Goal: Task Accomplishment & Management: Manage account settings

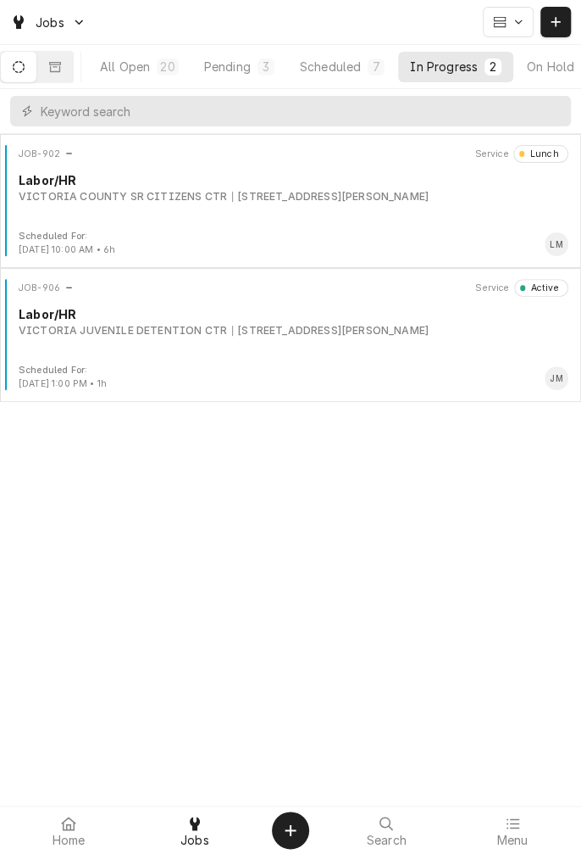
click at [339, 59] on div "Scheduled" at bounding box center [330, 67] width 61 height 18
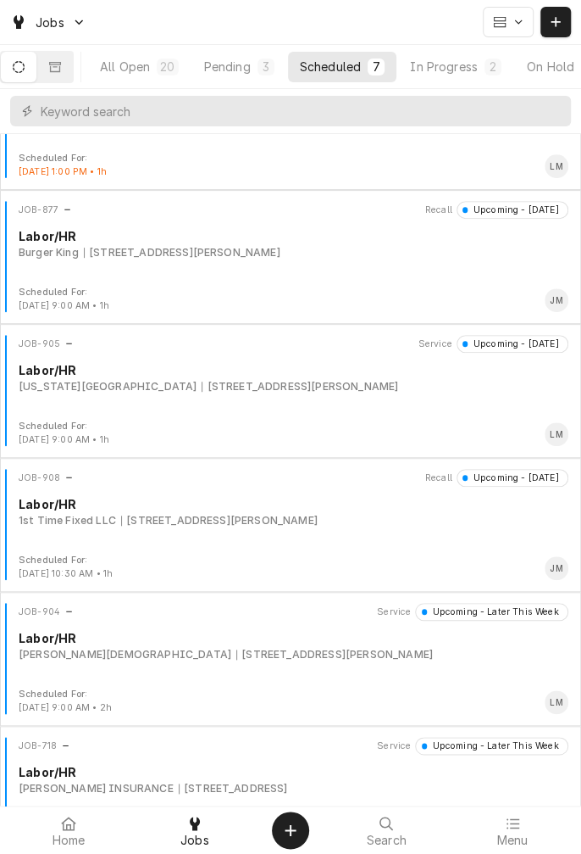
scroll to position [265, 0]
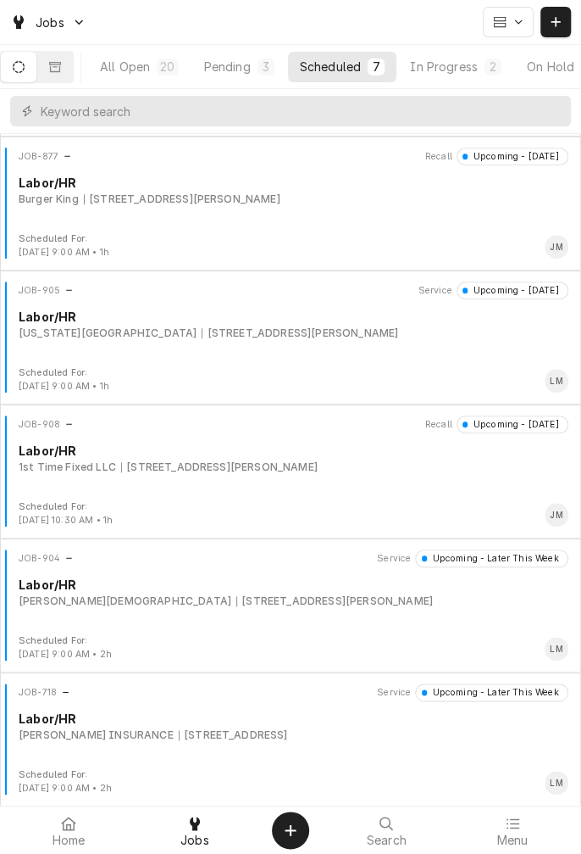
click at [557, 64] on div "On Hold" at bounding box center [550, 67] width 47 height 18
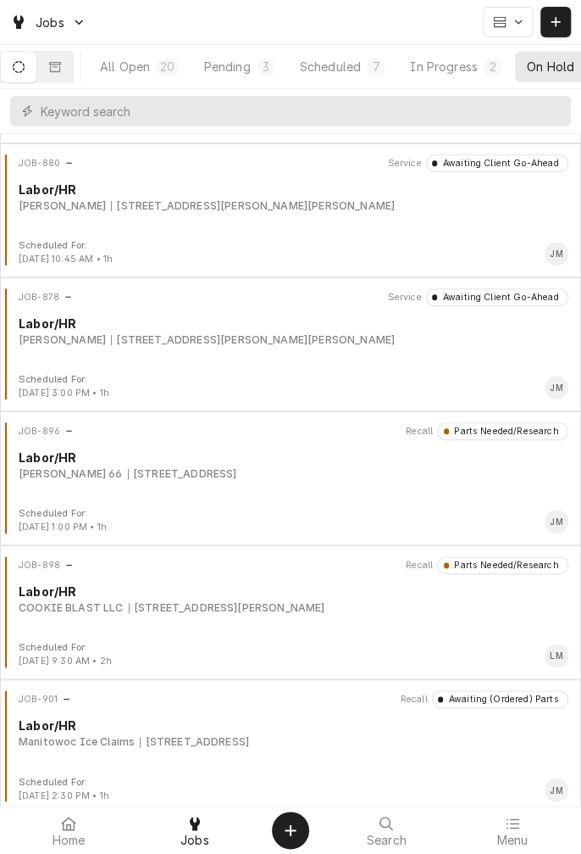
scroll to position [399, 0]
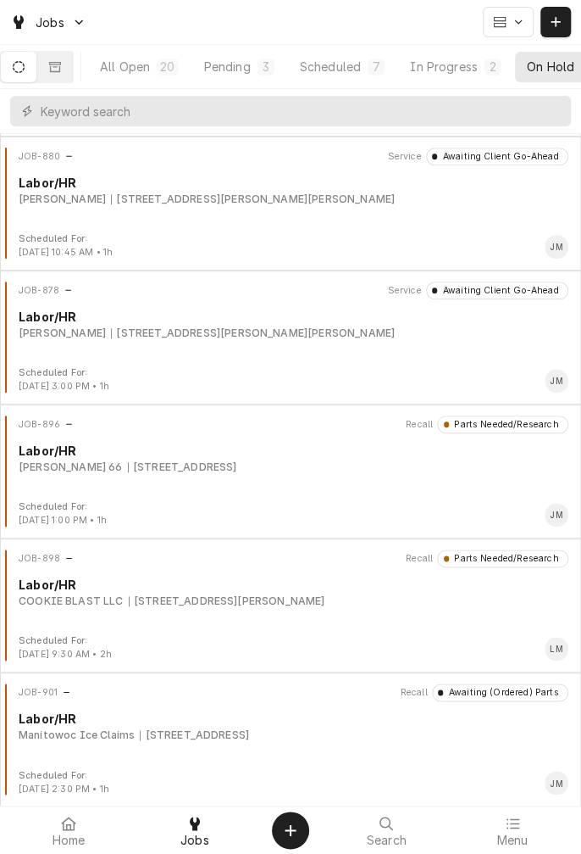
click at [251, 76] on button "Pending 3" at bounding box center [239, 67] width 94 height 31
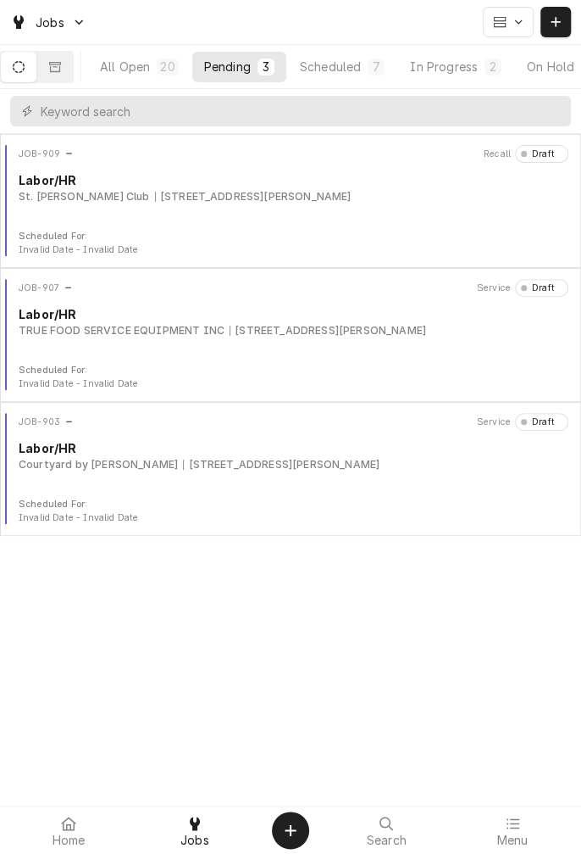
click at [161, 61] on button "All Open 20" at bounding box center [139, 67] width 103 height 31
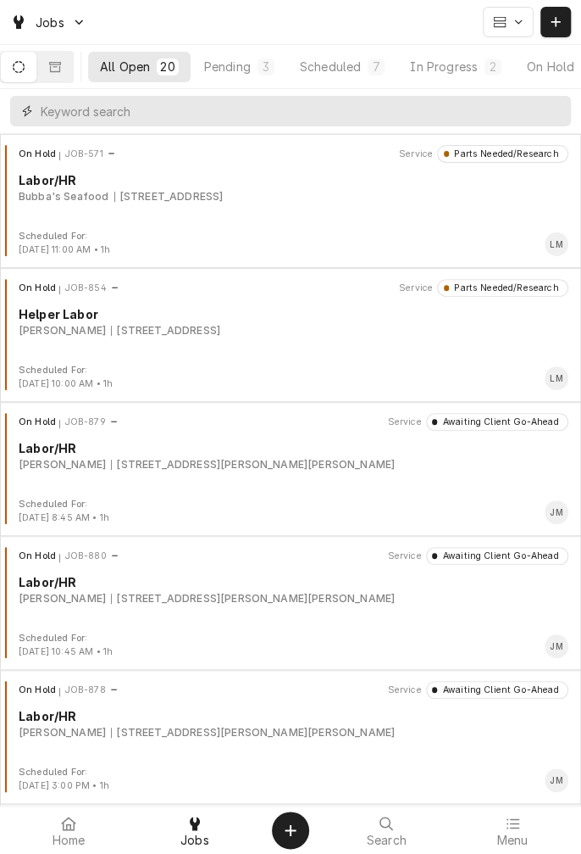
click at [235, 119] on input "Dynamic Content Wrapper" at bounding box center [302, 111] width 522 height 31
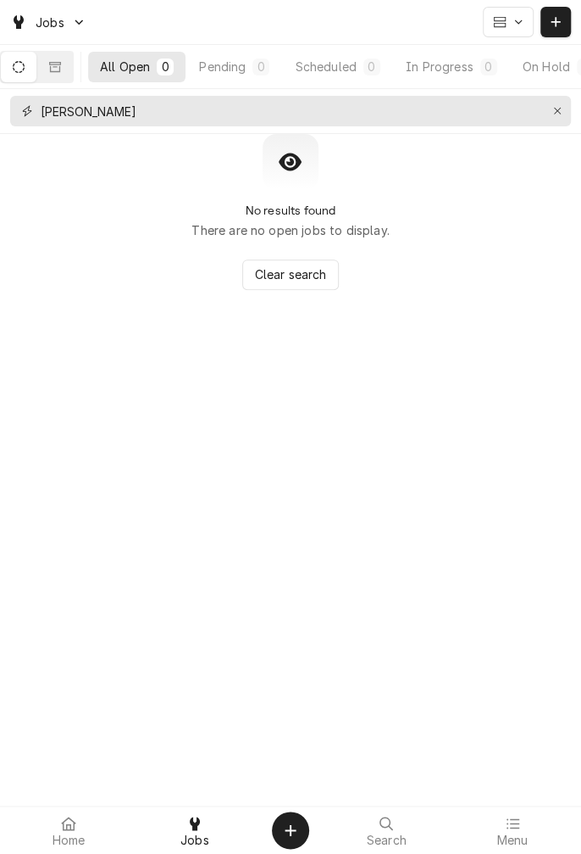
type input "J"
type input "Donp"
click at [566, 116] on button "Erase input" at bounding box center [557, 110] width 27 height 27
click at [539, 115] on input "Dynamic Content Wrapper" at bounding box center [290, 111] width 498 height 31
click at [555, 115] on input "Dynamic Content Wrapper" at bounding box center [306, 111] width 531 height 31
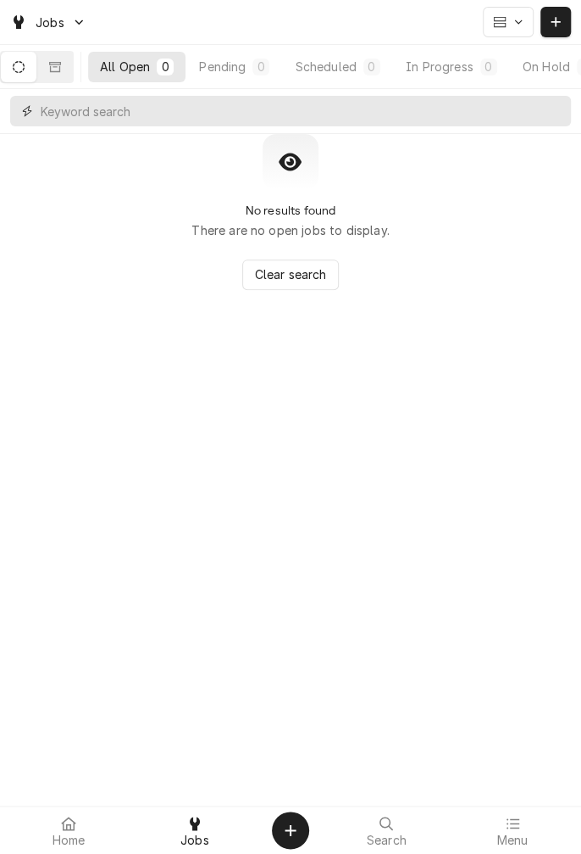
click at [558, 114] on input "Dynamic Content Wrapper" at bounding box center [306, 111] width 531 height 31
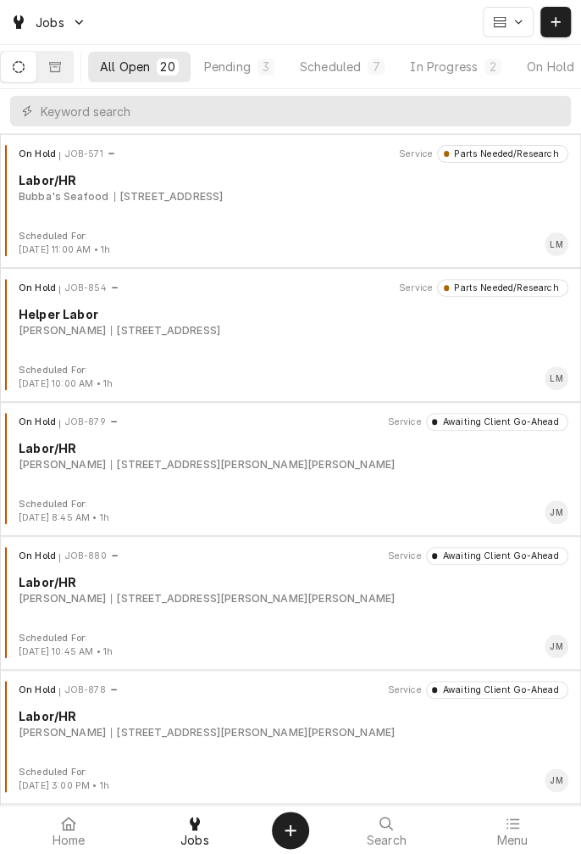
click at [164, 75] on button "All Open 20" at bounding box center [139, 67] width 103 height 31
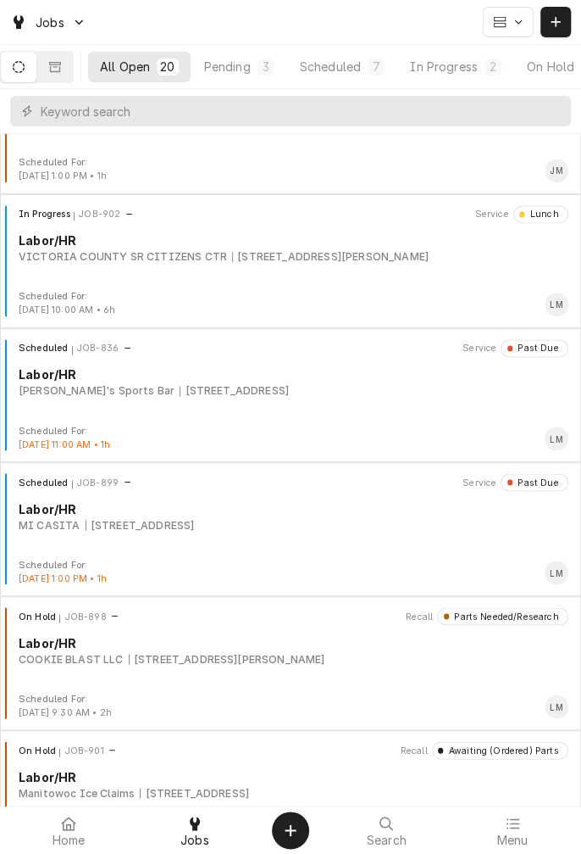
scroll to position [750, 0]
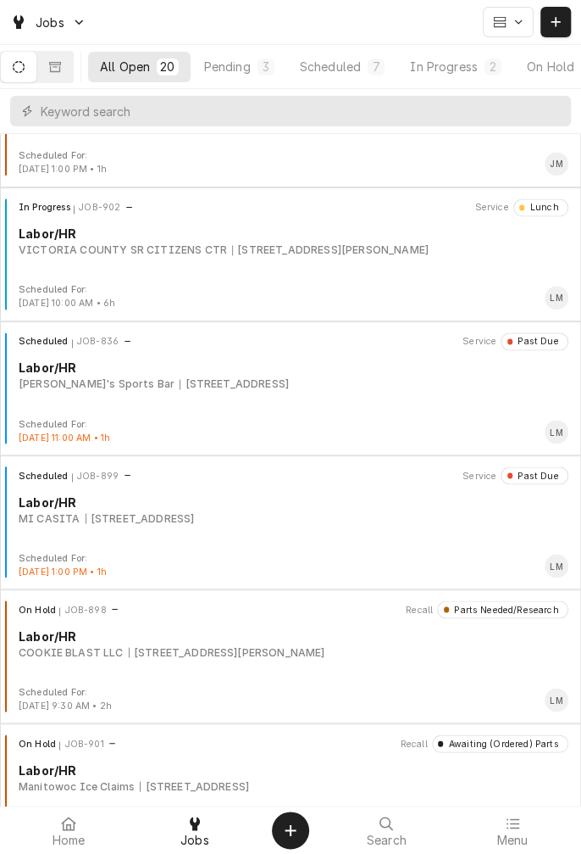
click at [289, 381] on div "[STREET_ADDRESS]" at bounding box center [234, 383] width 109 height 15
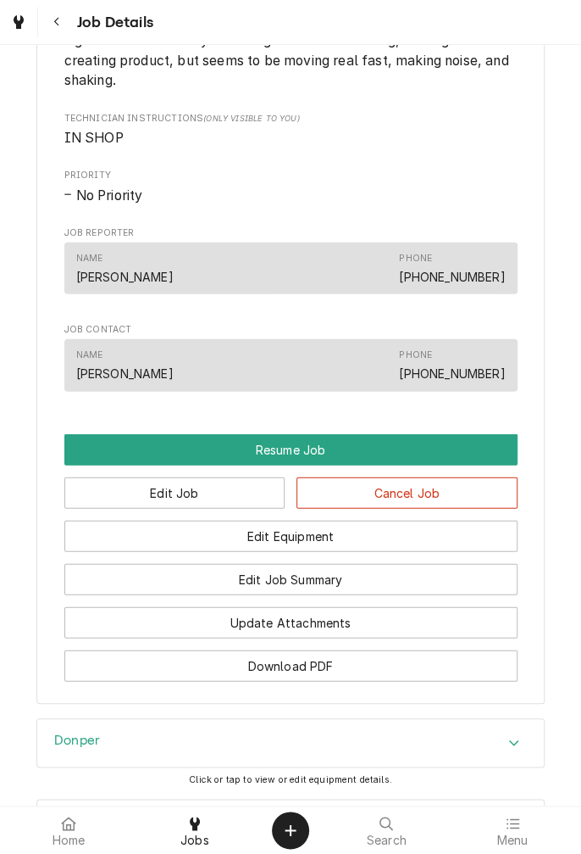
scroll to position [1108, 0]
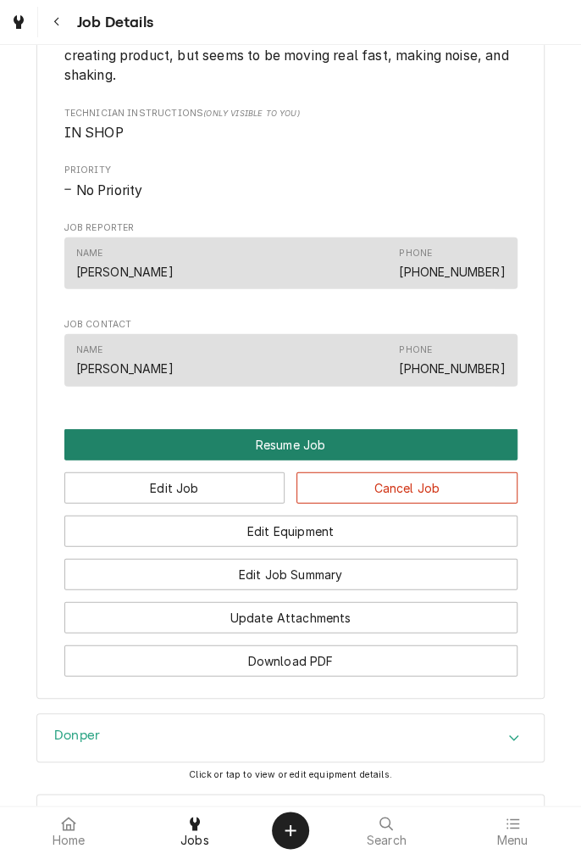
click at [306, 460] on button "Resume Job" at bounding box center [290, 444] width 453 height 31
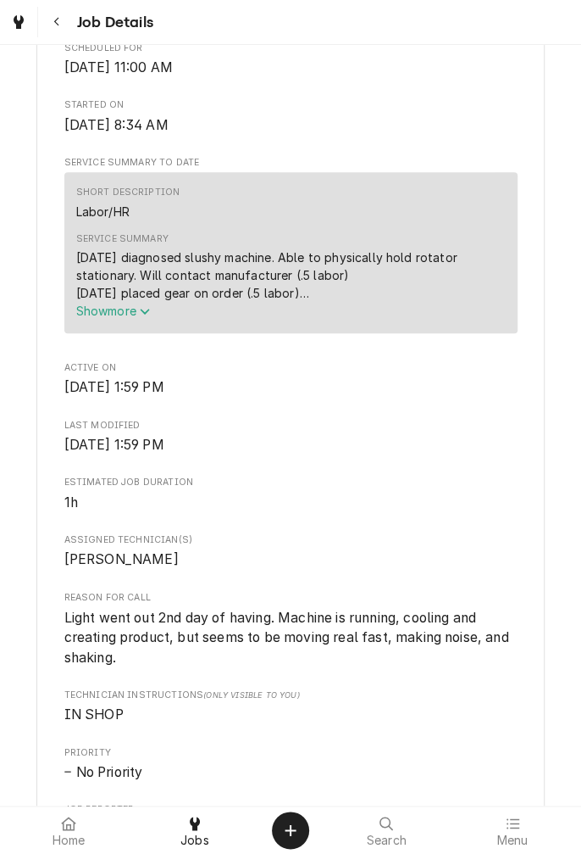
scroll to position [459, 0]
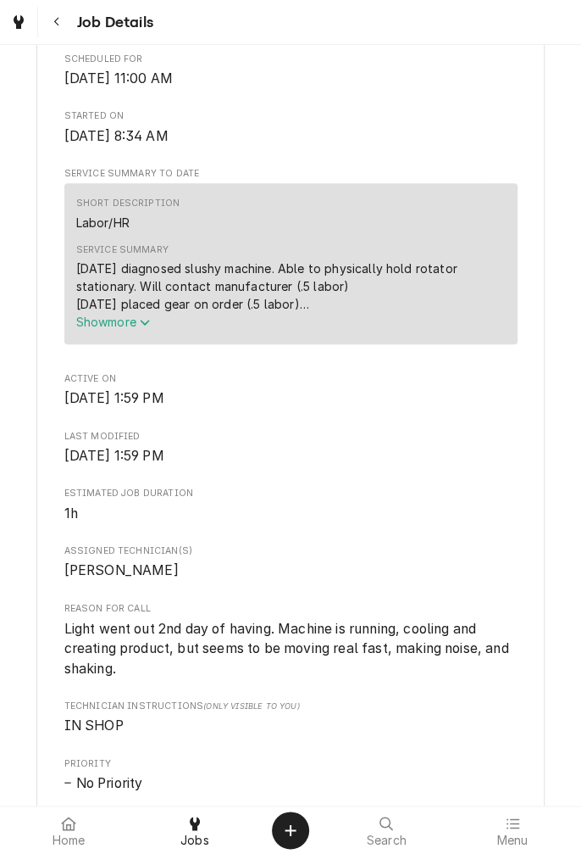
click at [141, 331] on button "Show more" at bounding box center [291, 322] width 430 height 18
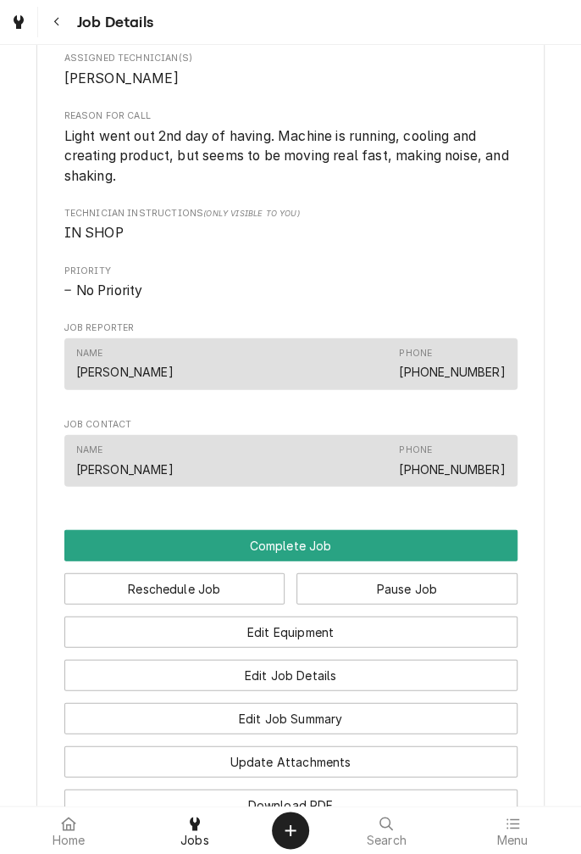
scroll to position [991, 0]
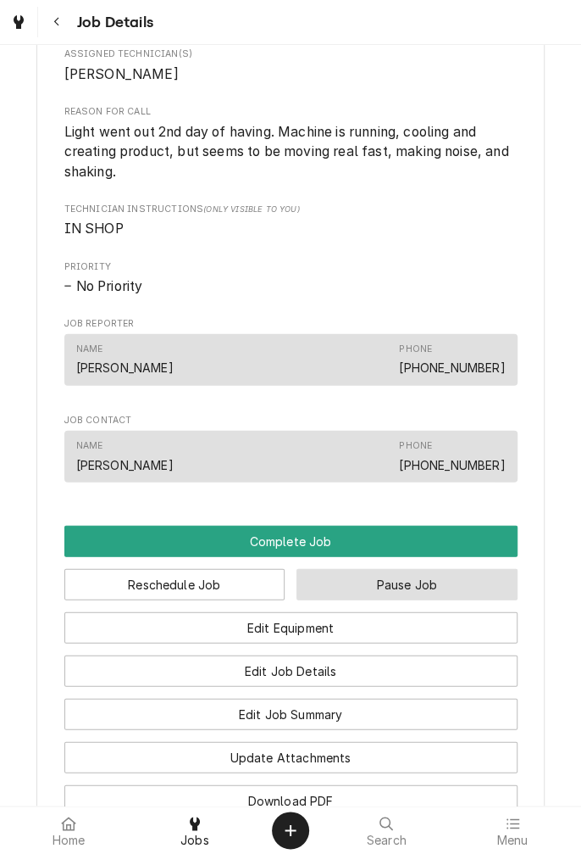
click at [418, 599] on button "Pause Job" at bounding box center [407, 583] width 221 height 31
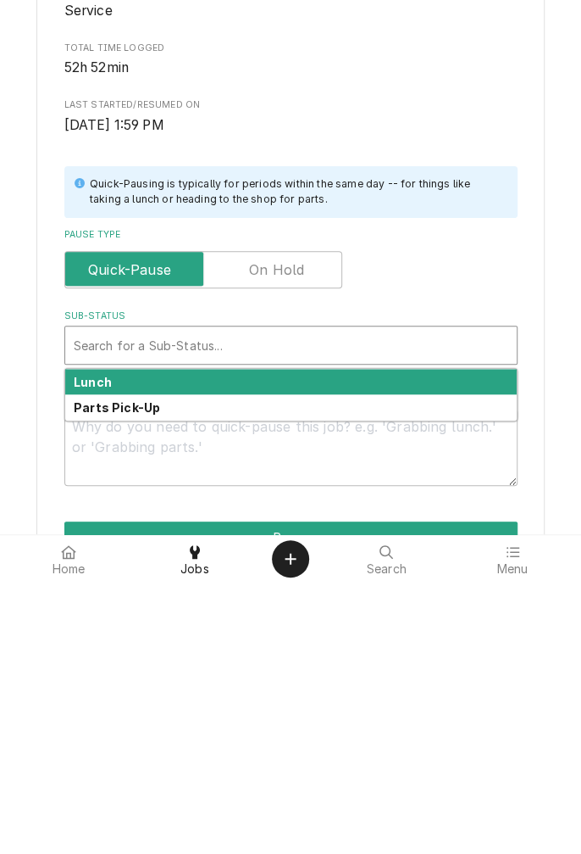
click at [181, 684] on div "Parts Pick-Up" at bounding box center [291, 678] width 452 height 26
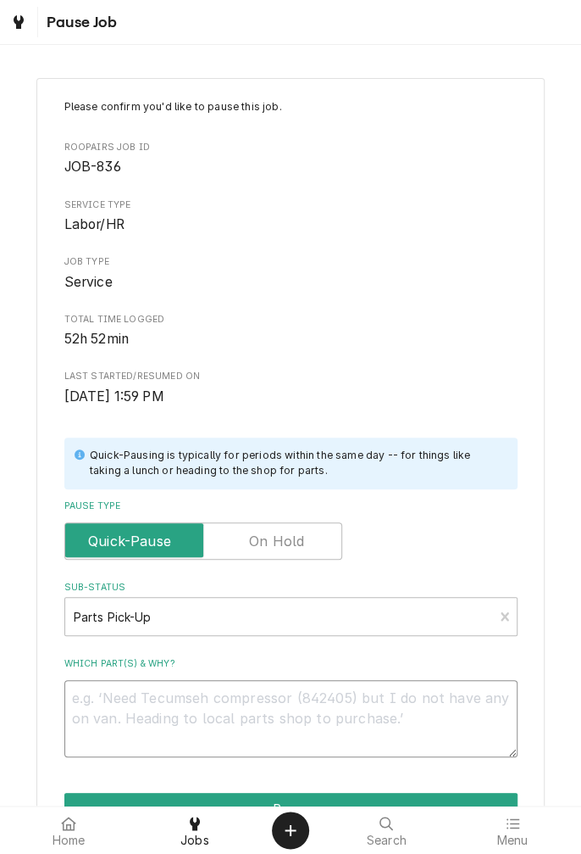
click at [204, 702] on textarea "Which part(s) & why?" at bounding box center [290, 718] width 453 height 76
type textarea "x"
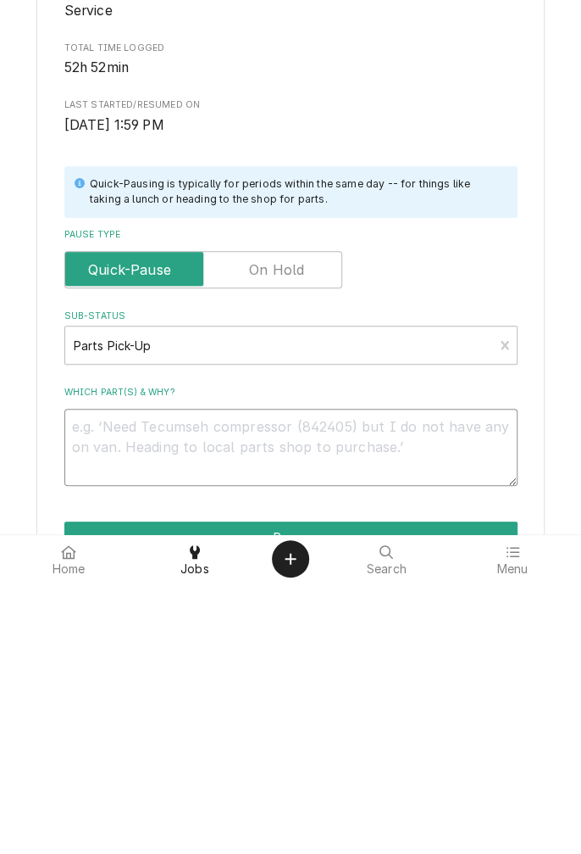
type textarea "W"
type textarea "x"
type textarea "Wh"
type textarea "x"
type textarea "Whi"
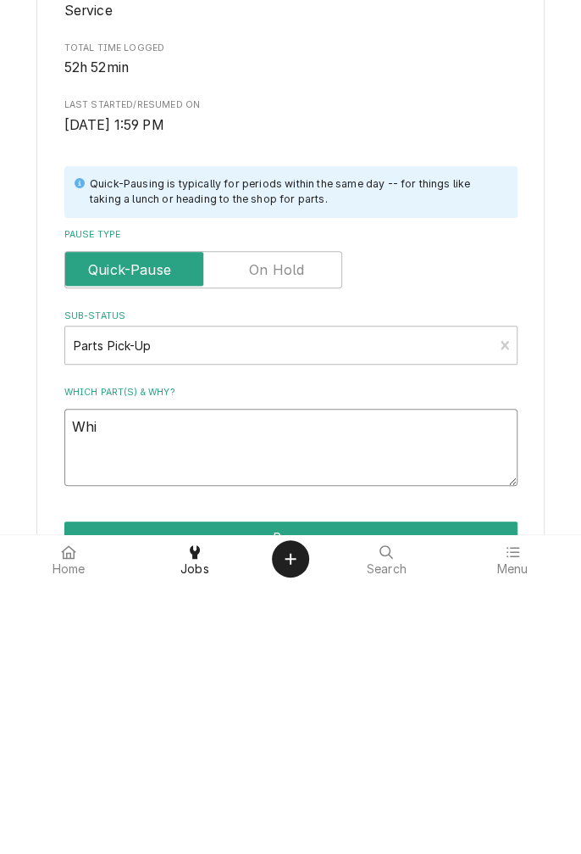
type textarea "x"
type textarea "Whic"
type textarea "x"
type textarea "Which"
type textarea "x"
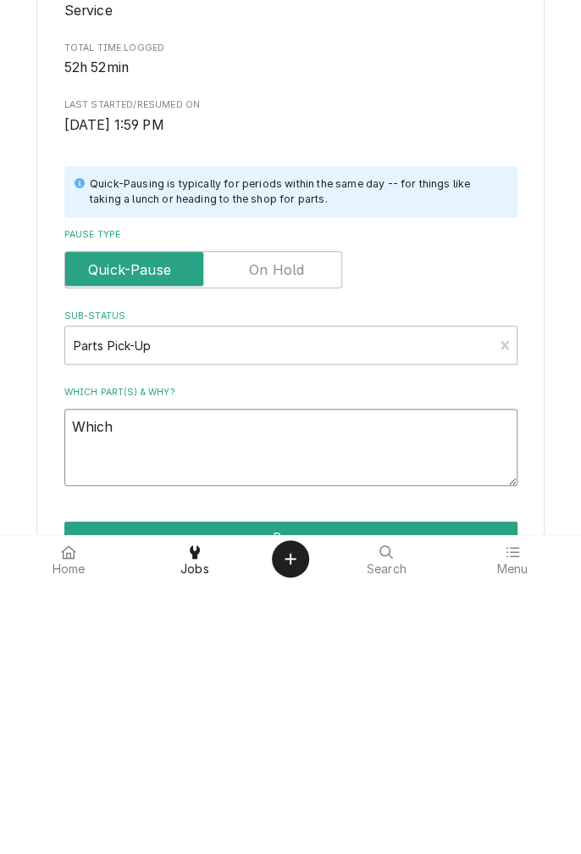
type textarea "Which"
type textarea "x"
type textarea "Which b"
type textarea "x"
type textarea "Which"
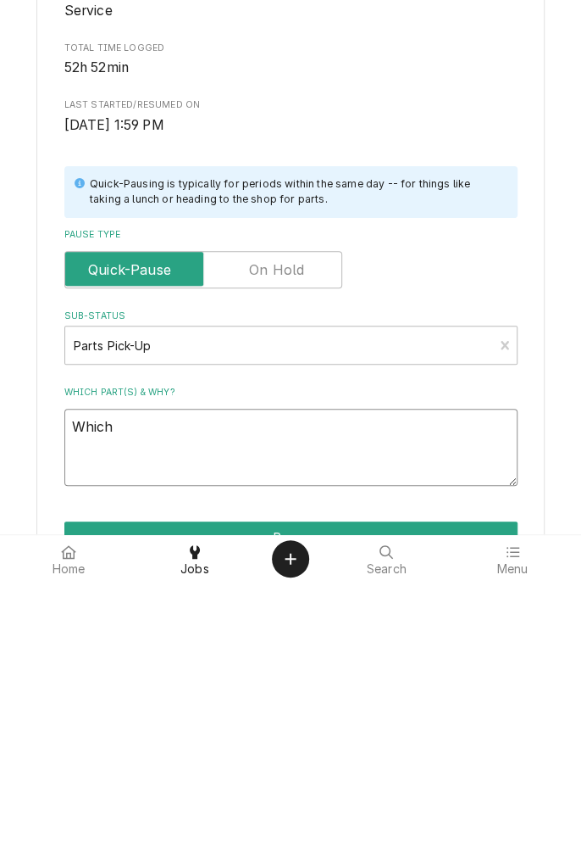
type textarea "x"
type textarea "Which j"
type textarea "x"
type textarea "Which jo"
type textarea "x"
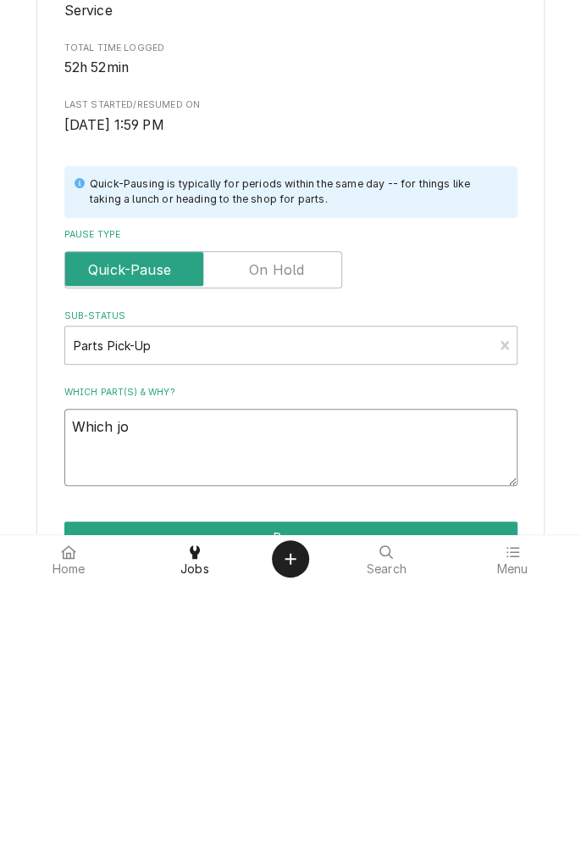
type textarea "Which job"
type textarea "x"
type textarea "Which jobs"
type textarea "x"
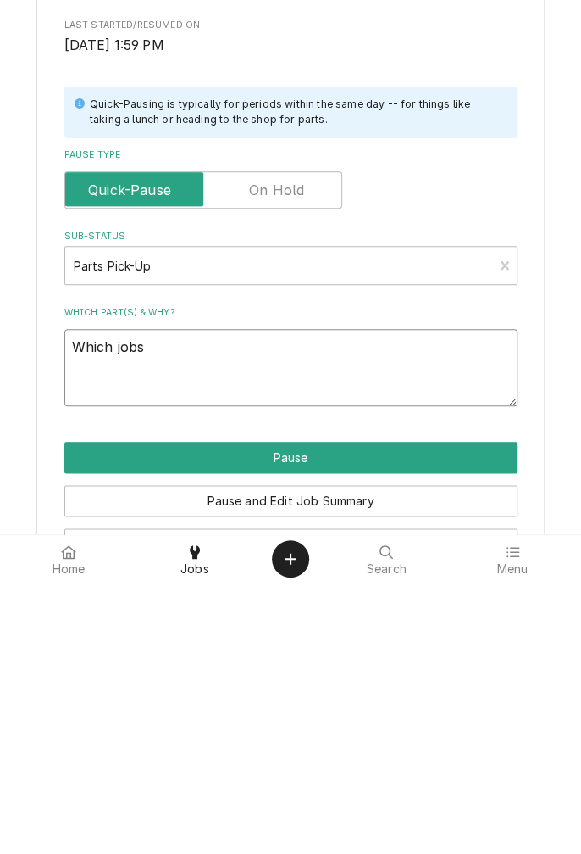
scroll to position [141, 0]
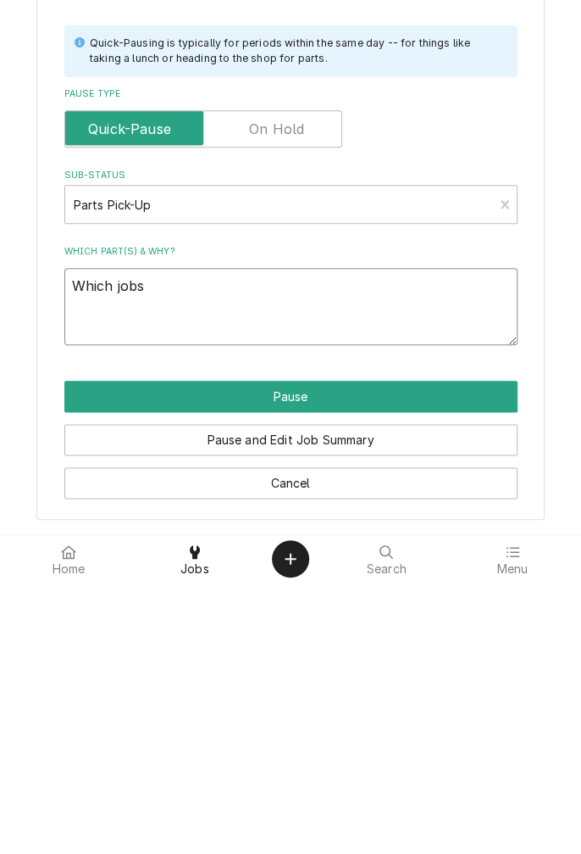
type textarea "Which jobs"
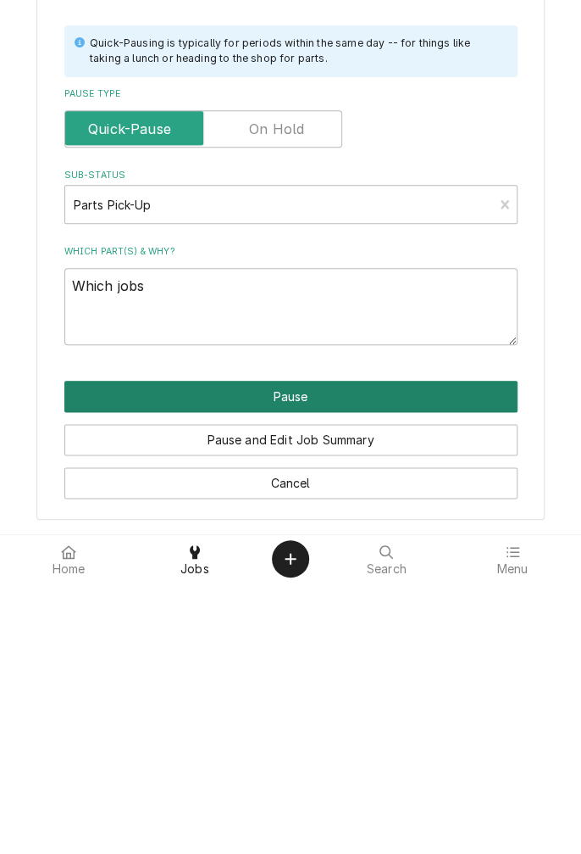
click at [337, 669] on button "Pause" at bounding box center [290, 667] width 453 height 31
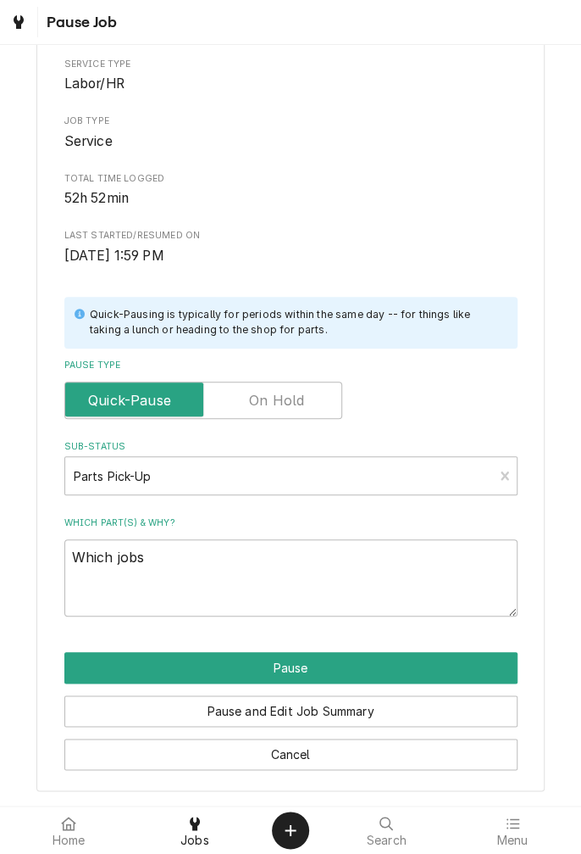
type textarea "x"
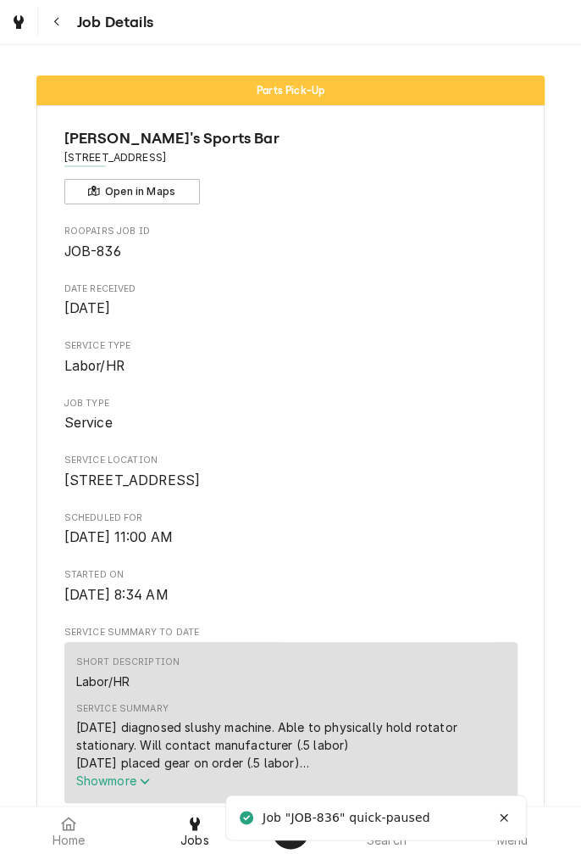
click at [58, 22] on icon "Navigate back" at bounding box center [57, 22] width 8 height 12
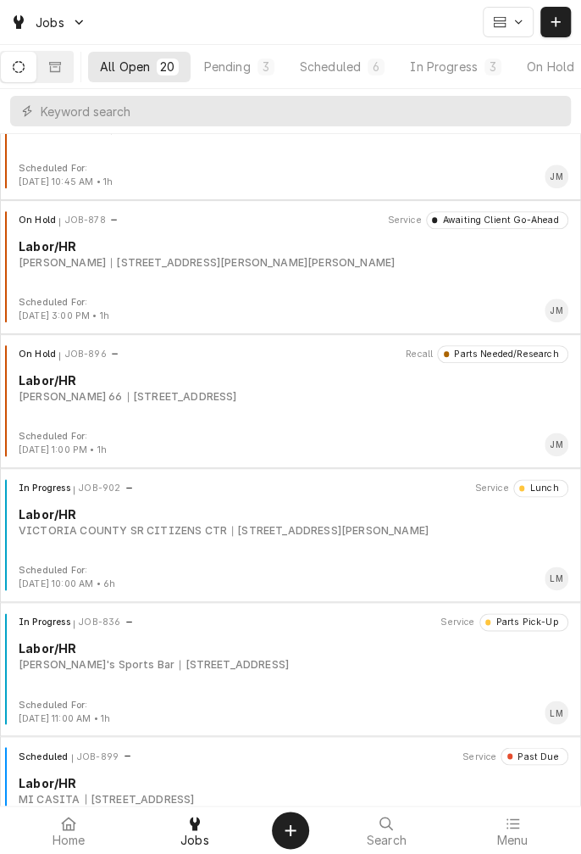
scroll to position [481, 0]
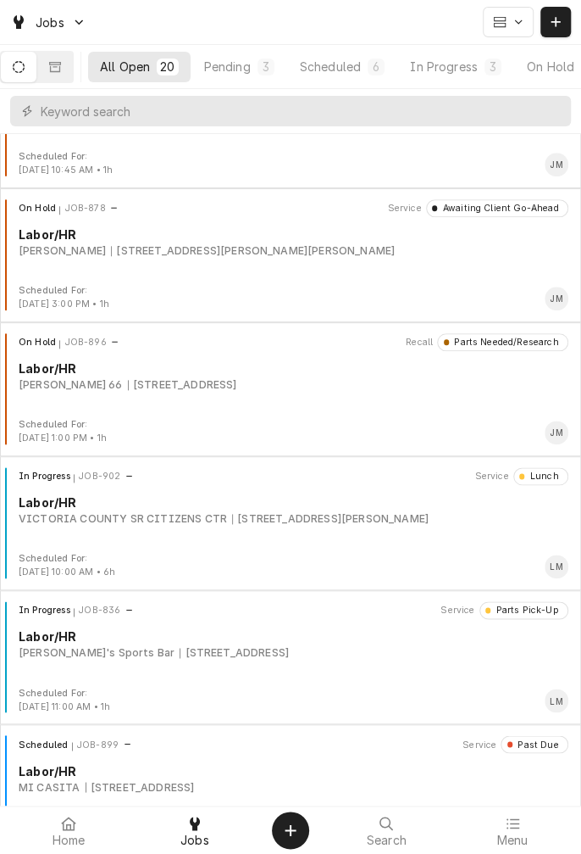
click at [317, 512] on div "[STREET_ADDRESS][PERSON_NAME]" at bounding box center [330, 518] width 197 height 15
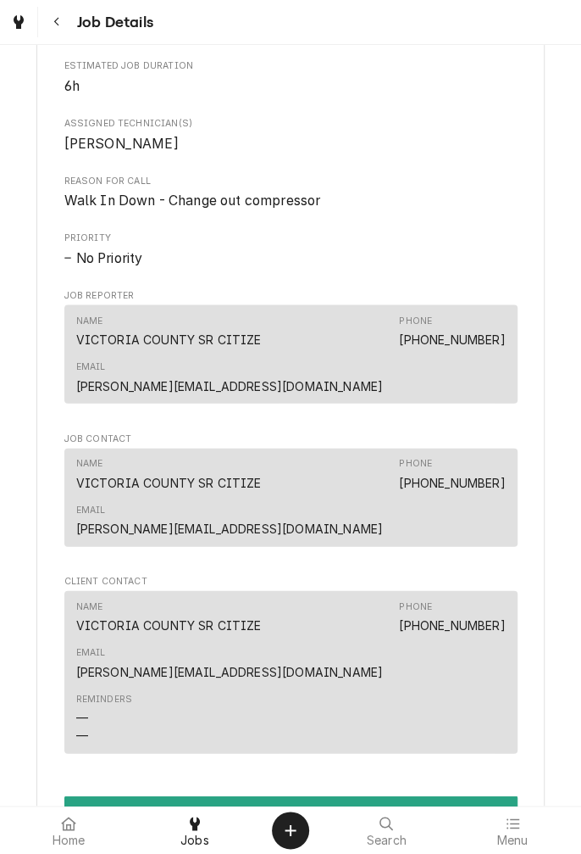
scroll to position [994, 0]
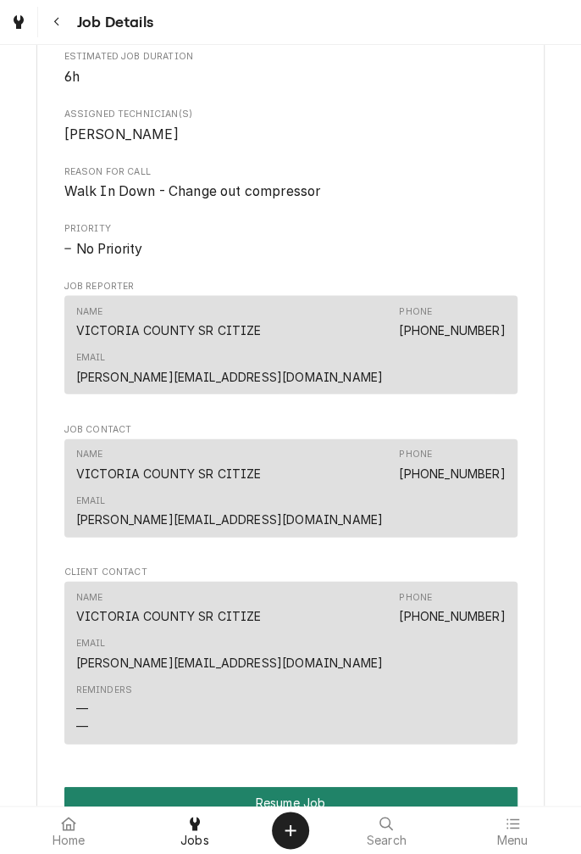
click at [303, 786] on button "Resume Job" at bounding box center [290, 801] width 453 height 31
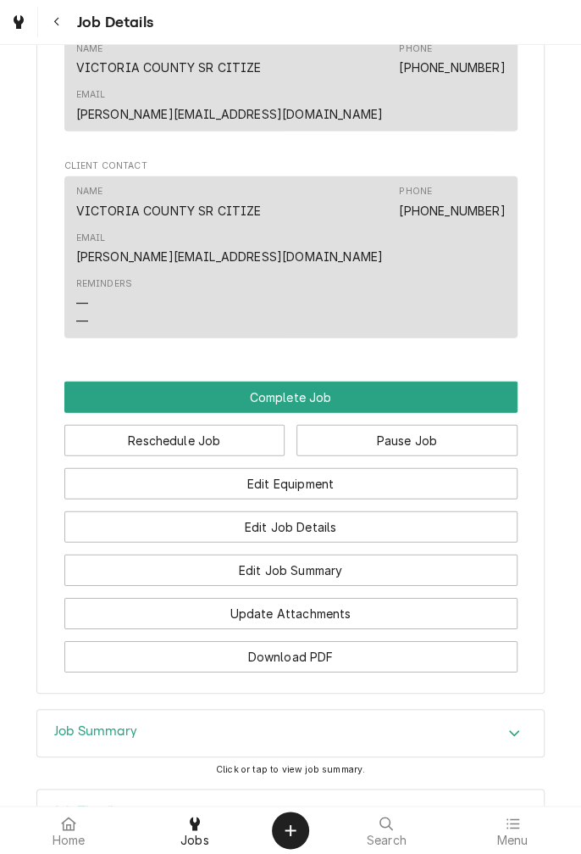
scroll to position [1265, 0]
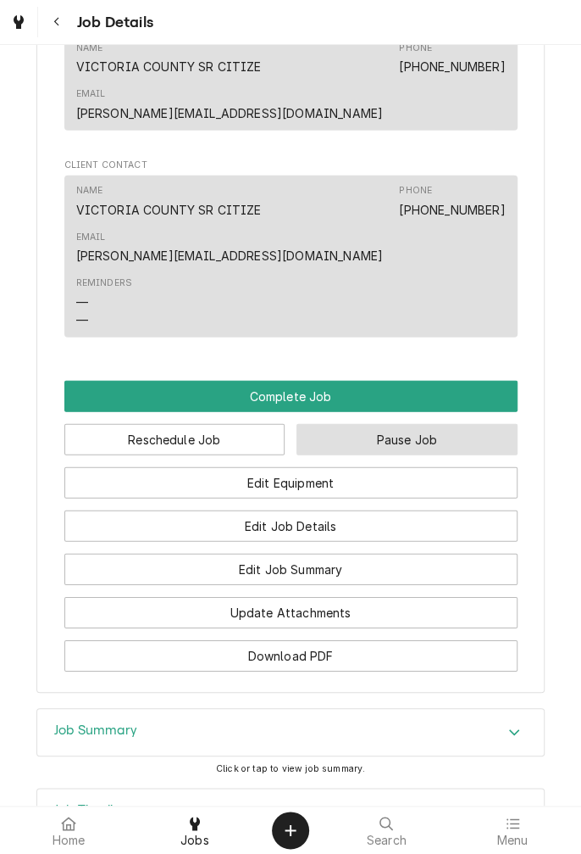
click at [408, 424] on button "Pause Job" at bounding box center [407, 439] width 221 height 31
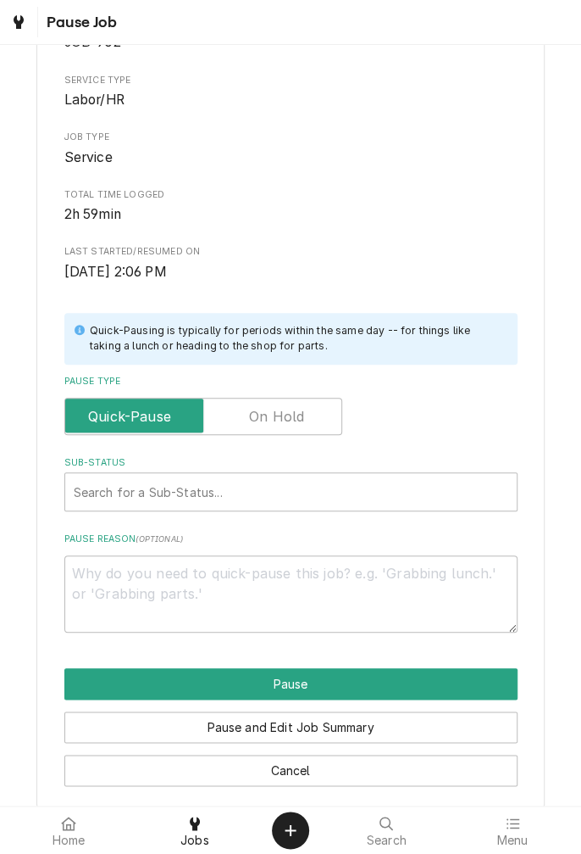
scroll to position [141, 0]
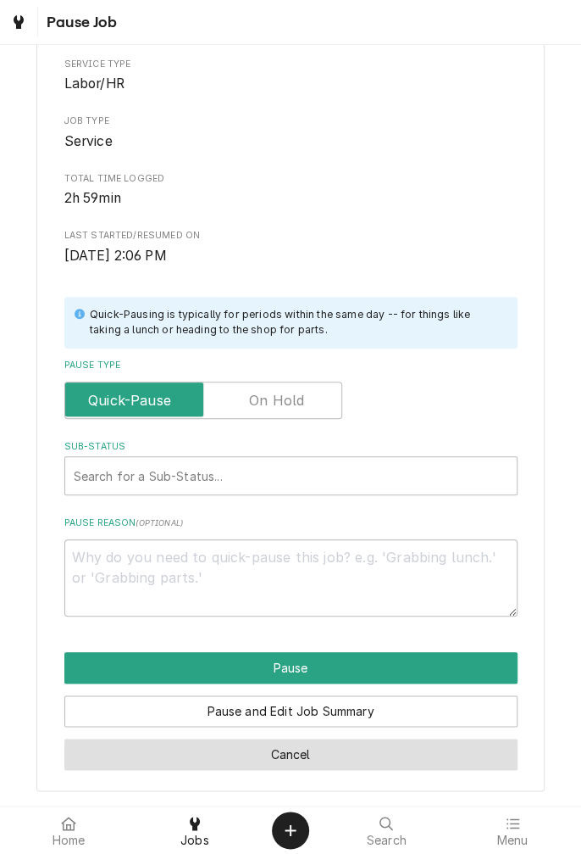
click at [309, 750] on button "Cancel" at bounding box center [290, 753] width 453 height 31
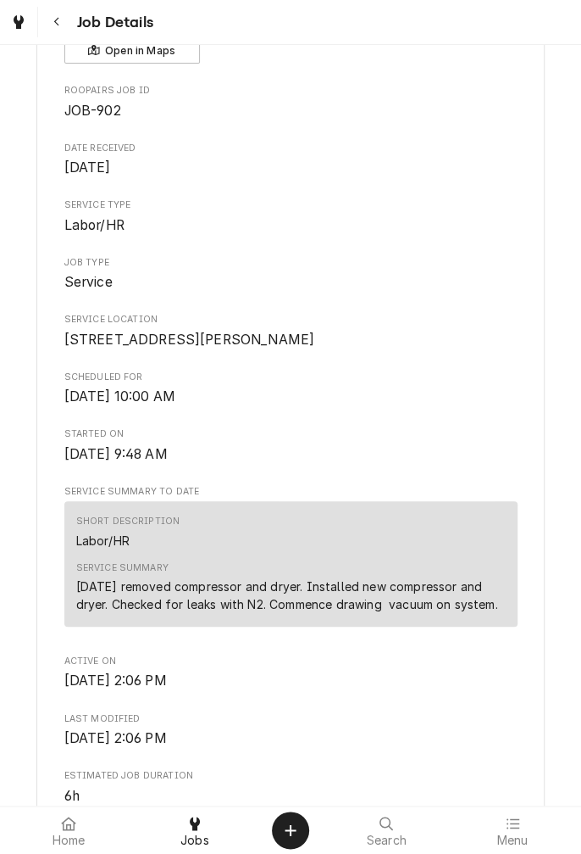
scroll to position [1248, 0]
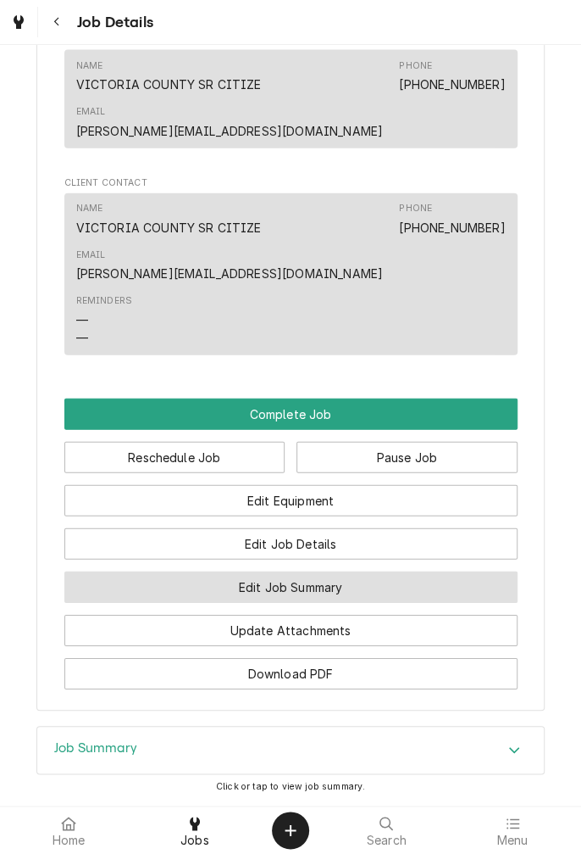
click at [387, 571] on button "Edit Job Summary" at bounding box center [290, 586] width 453 height 31
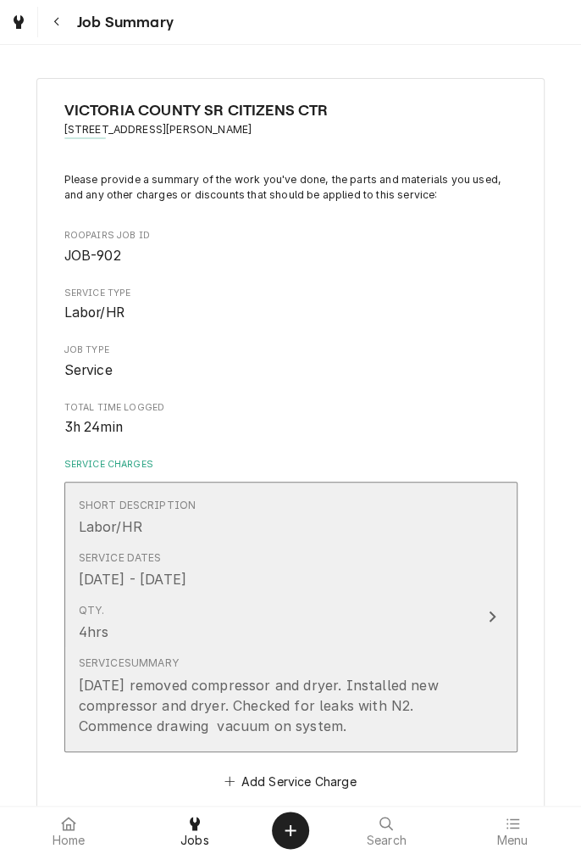
click at [492, 615] on icon "Update Line Item" at bounding box center [492, 616] width 8 height 14
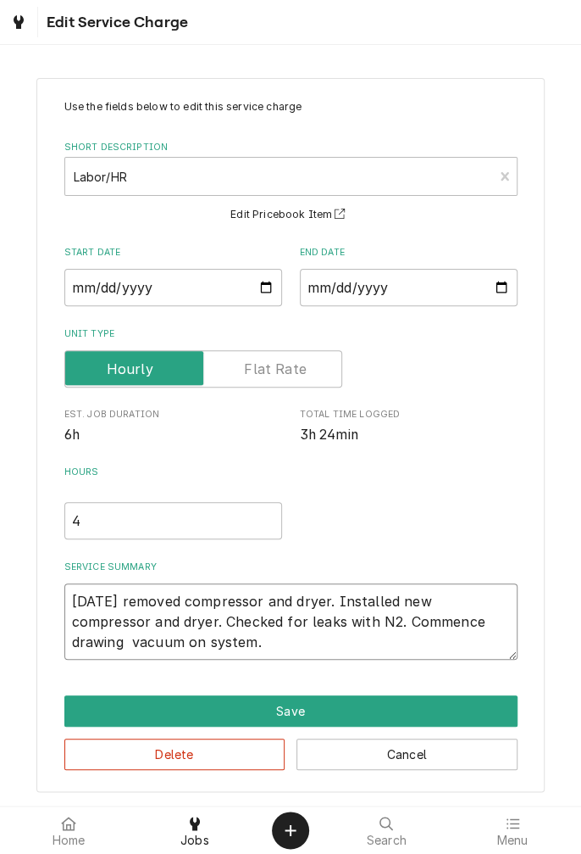
click at [228, 650] on textarea "[DATE] removed compressor and dryer. Installed new compressor and dryer. Checke…" at bounding box center [290, 621] width 453 height 76
type textarea "x"
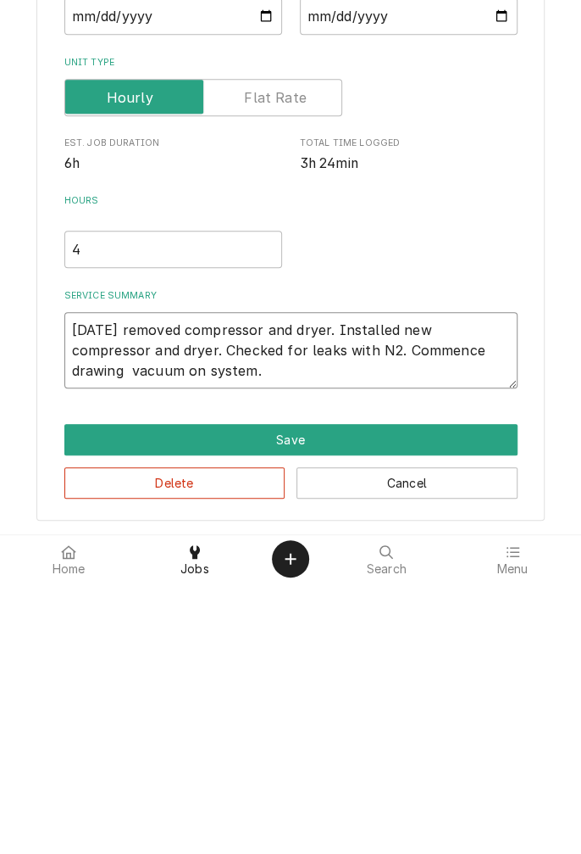
type textarea "[DATE] removed compressor and dryer. Installed new compressor and dryer. Checke…"
type textarea "x"
type textarea "9/9/25 removed compressor and dryer. Installed new compressor and dryer. Checke…"
type textarea "x"
type textarea "9/9/25 removed compressor and dryer. Installed new compressor and dryer. Checke…"
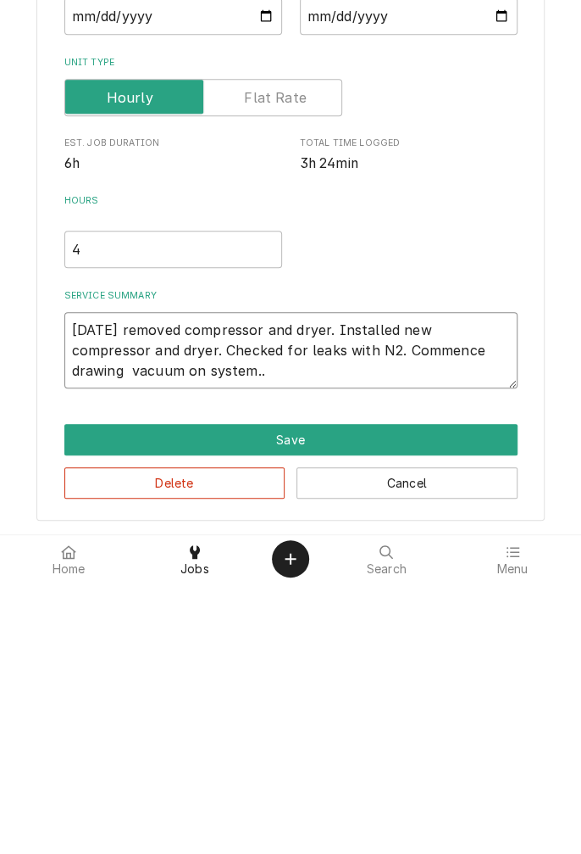
type textarea "x"
type textarea "9/9/25 removed compressor and dryer. Installed new compressor and dryer. Checke…"
type textarea "x"
type textarea "9/9/25 removed compressor and dryer. Installed new compressor and dryer. Checke…"
type textarea "x"
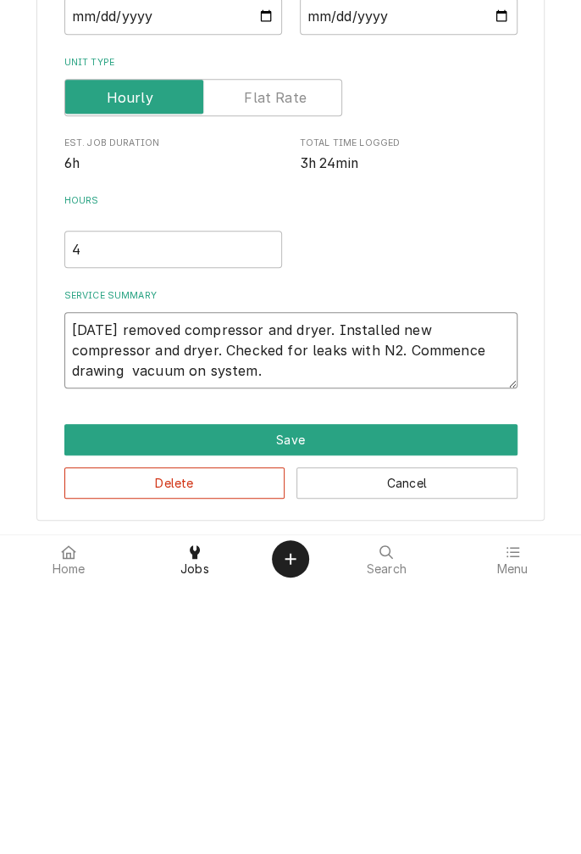
type textarea "9/9/25 removed compressor and dryer. Installed new compressor and dryer. Checke…"
type textarea "x"
type textarea "9/9/25 removed compressor and dryer. Installed new compressor and dryer. Checke…"
type textarea "x"
type textarea "9/9/25 removed compressor and dryer. Installed new compressor and dryer. Checke…"
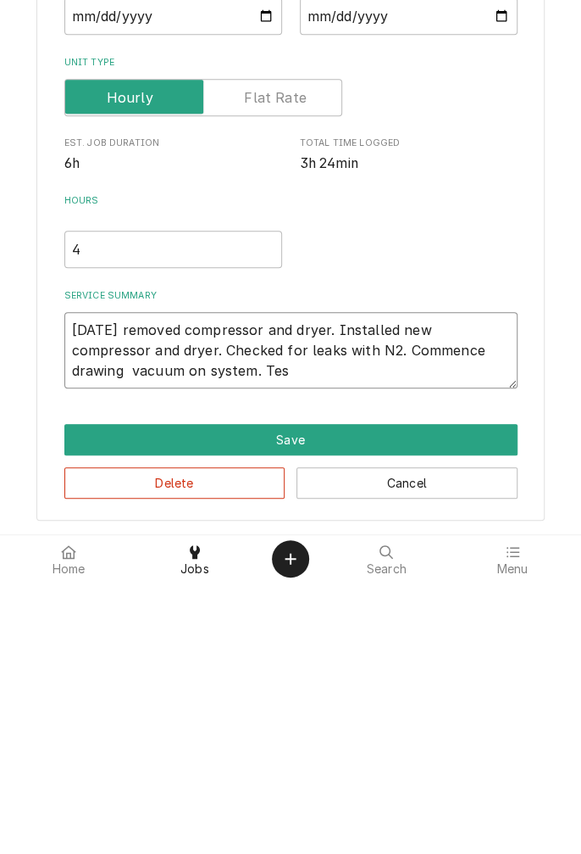
type textarea "x"
type textarea "9/9/25 removed compressor and dryer. Installed new compressor and dryer. Checke…"
type textarea "x"
type textarea "9/9/25 removed compressor and dryer. Installed new compressor and dryer. Checke…"
type textarea "x"
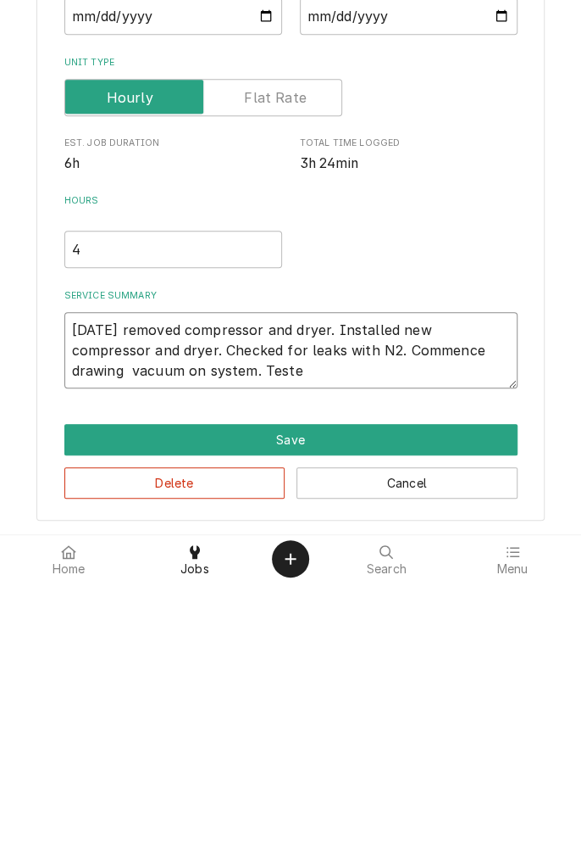
type textarea "9/9/25 removed compressor and dryer. Installed new compressor and dryer. Checke…"
type textarea "x"
type textarea "9/9/25 removed compressor and dryer. Installed new compressor and dryer. Checke…"
type textarea "x"
type textarea "9/9/25 removed compressor and dryer. Installed new compressor and dryer. Checke…"
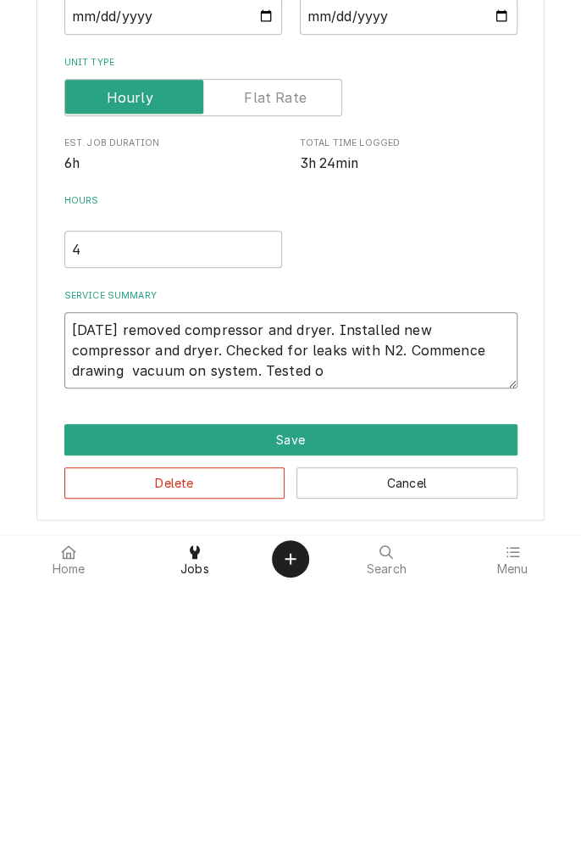
type textarea "x"
type textarea "9/9/25 removed compressor and dryer. Installed new compressor and dryer. Checke…"
type textarea "x"
type textarea "9/9/25 removed compressor and dryer. Installed new compressor and dryer. Checke…"
type textarea "x"
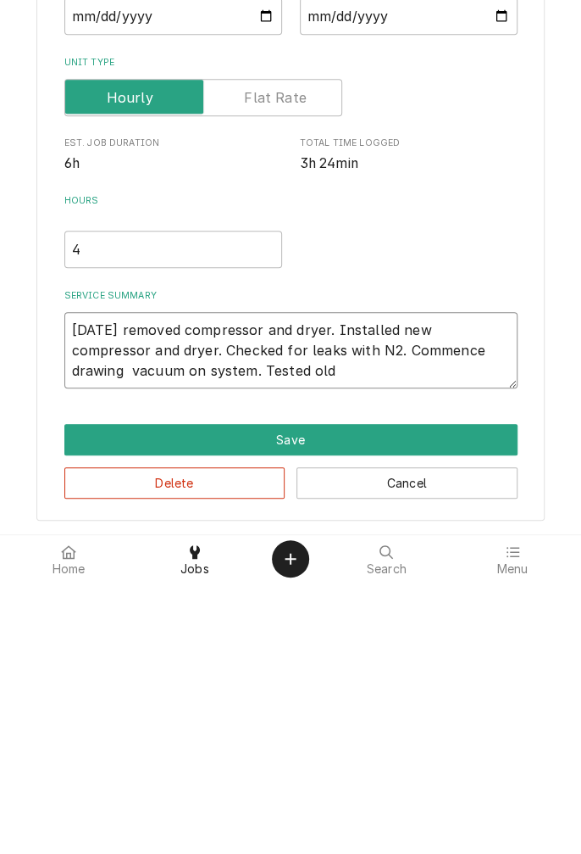
type textarea "9/9/25 removed compressor and dryer. Installed new compressor and dryer. Checke…"
type textarea "x"
type textarea "9/9/25 removed compressor and dryer. Installed new compressor and dryer. Checke…"
type textarea "x"
type textarea "9/9/25 removed compressor and dryer. Installed new compressor and dryer. Checke…"
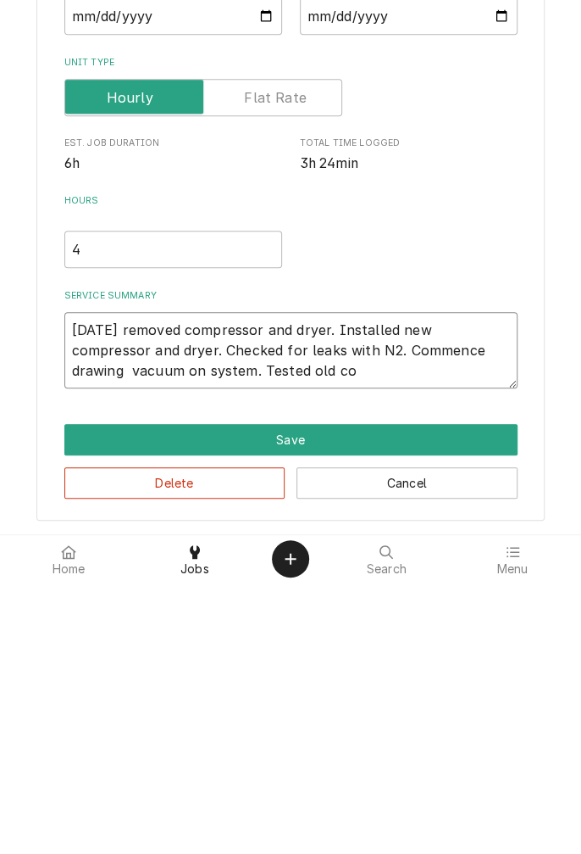
type textarea "x"
type textarea "9/9/25 removed compressor and dryer. Installed new compressor and dryer. Checke…"
type textarea "x"
type textarea "9/9/25 removed compressor and dryer. Installed new compressor and dryer. Checke…"
type textarea "x"
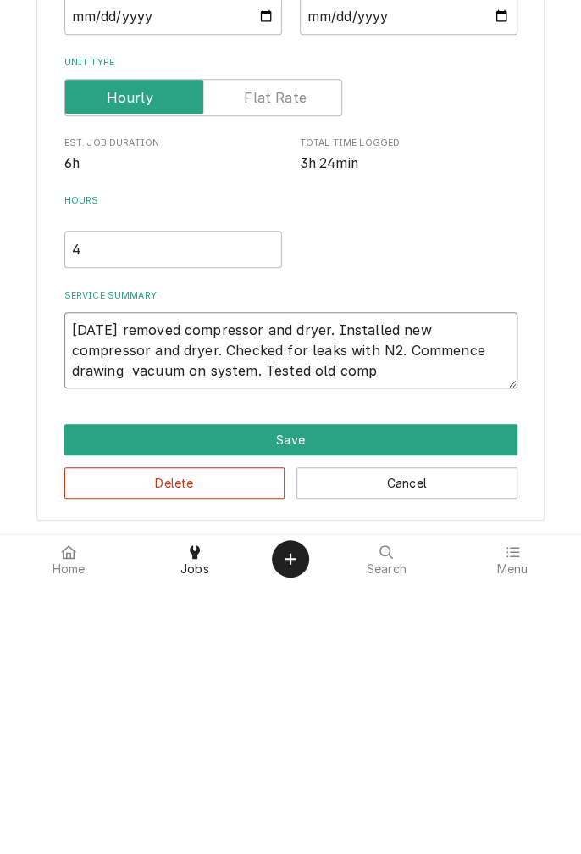
type textarea "9/9/25 removed compressor and dryer. Installed new compressor and dryer. Checke…"
type textarea "x"
type textarea "9/9/25 removed compressor and dryer. Installed new compressor and dryer. Checke…"
type textarea "x"
type textarea "9/9/25 removed compressor and dryer. Installed new compressor and dryer. Checke…"
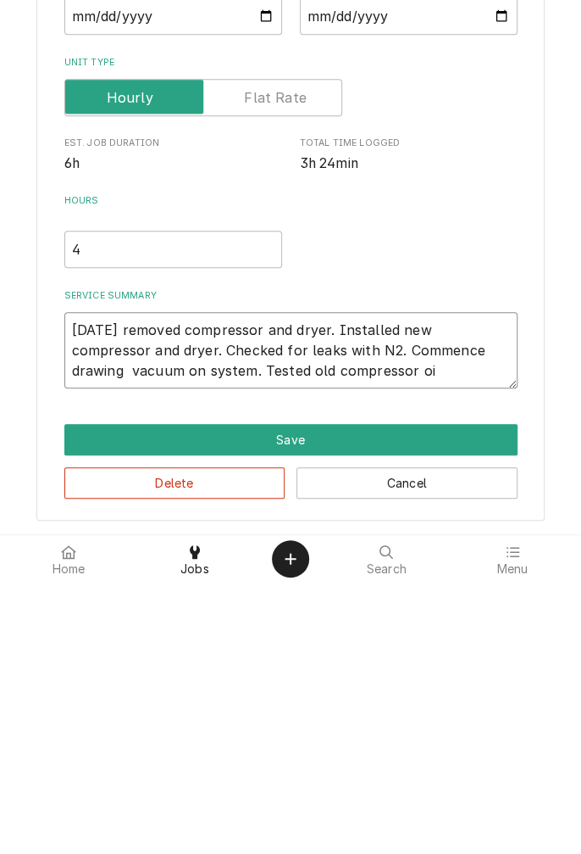
type textarea "x"
type textarea "9/9/25 removed compressor and dryer. Installed new compressor and dryer. Checke…"
type textarea "x"
type textarea "9/9/25 removed compressor and dryer. Installed new compressor and dryer. Checke…"
type textarea "x"
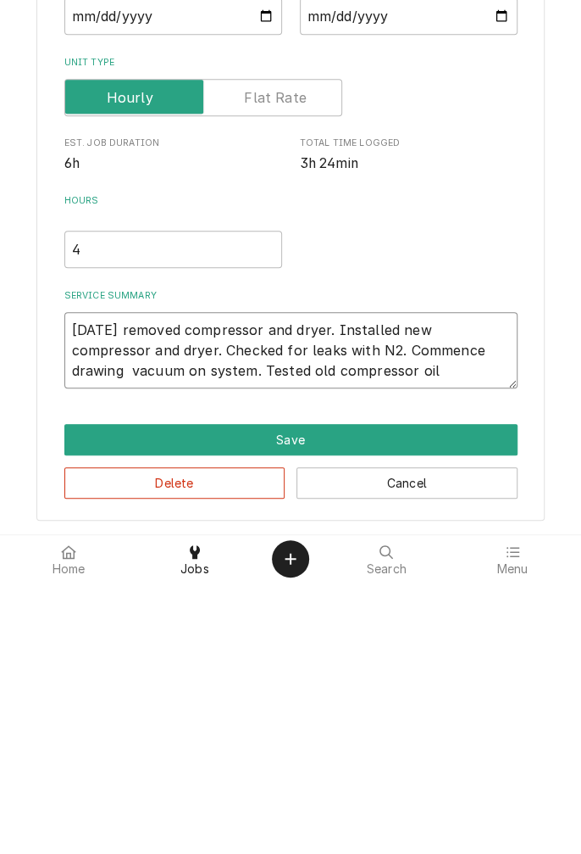
type textarea "9/9/25 removed compressor and dryer. Installed new compressor and dryer. Checke…"
type textarea "x"
type textarea "9/9/25 removed compressor and dryer. Installed new compressor and dryer. Checke…"
type textarea "x"
type textarea "9/9/25 removed compressor and dryer. Installed new compressor and dryer. Checke…"
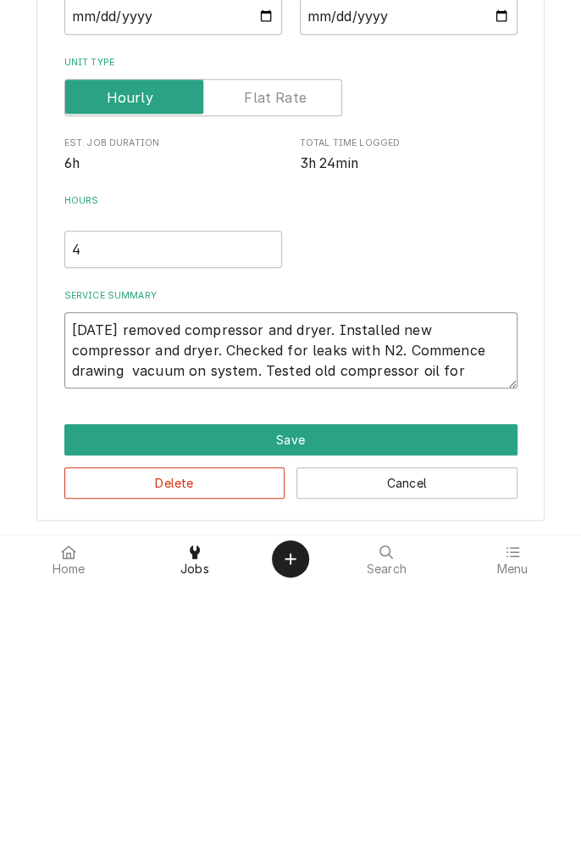
type textarea "x"
type textarea "9/9/25 removed compressor and dryer. Installed new compressor and dryer. Checke…"
type textarea "x"
type textarea "9/9/25 removed compressor and dryer. Installed new compressor and dryer. Checke…"
type textarea "x"
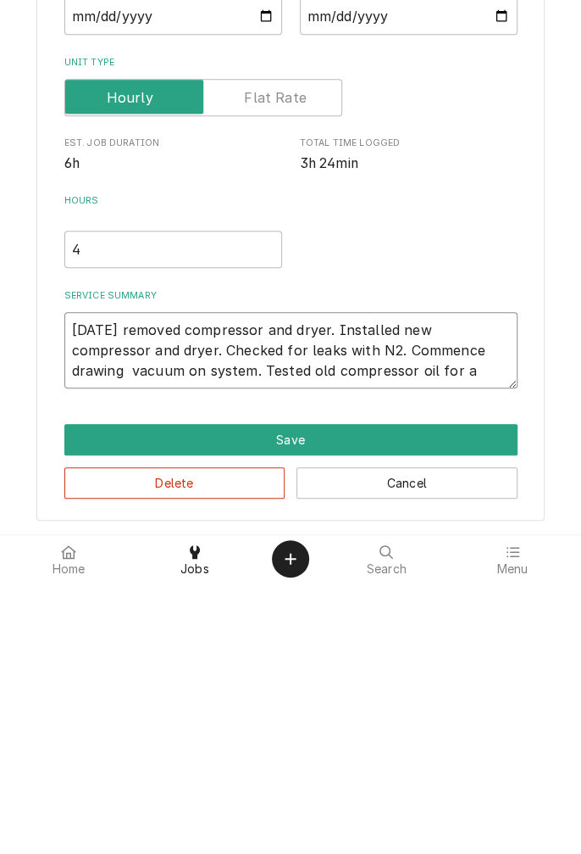
type textarea "9/9/25 removed compressor and dryer. Installed new compressor and dryer. Checke…"
type textarea "x"
type textarea "9/9/25 removed compressor and dryer. Installed new compressor and dryer. Checke…"
type textarea "x"
type textarea "9/9/25 removed compressor and dryer. Installed new compressor and dryer. Checke…"
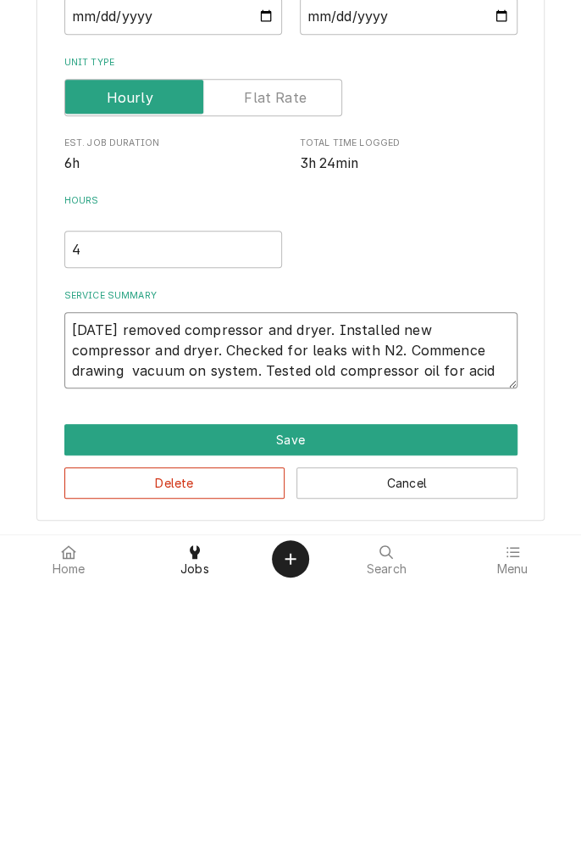
type textarea "x"
type textarea "9/9/25 removed compressor and dryer. Installed new compressor and dryer. Checke…"
type textarea "x"
type textarea "9/9/25 removed compressor and dryer. Installed new compressor and dryer. Checke…"
type textarea "x"
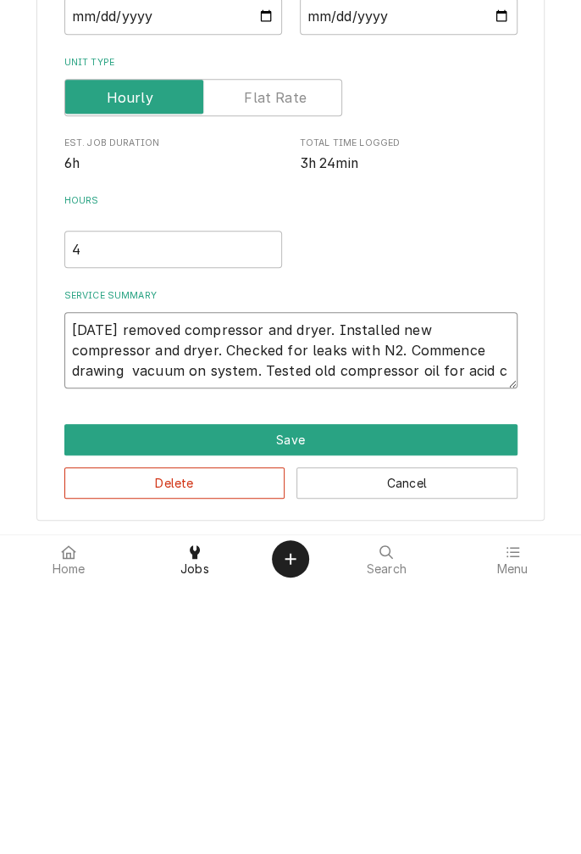
type textarea "9/9/25 removed compressor and dryer. Installed new compressor and dryer. Checke…"
type textarea "x"
type textarea "9/9/25 removed compressor and dryer. Installed new compressor and dryer. Checke…"
type textarea "x"
type textarea "9/9/25 removed compressor and dryer. Installed new compressor and dryer. Checke…"
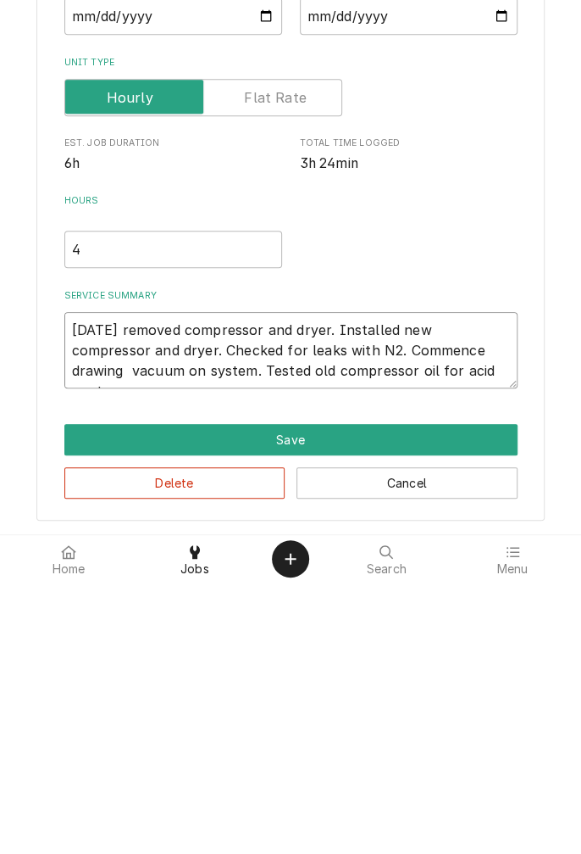
type textarea "x"
type textarea "9/9/25 removed compressor and dryer. Installed new compressor and dryer. Checke…"
type textarea "x"
type textarea "9/9/25 removed compressor and dryer. Installed new compressor and dryer. Checke…"
type textarea "x"
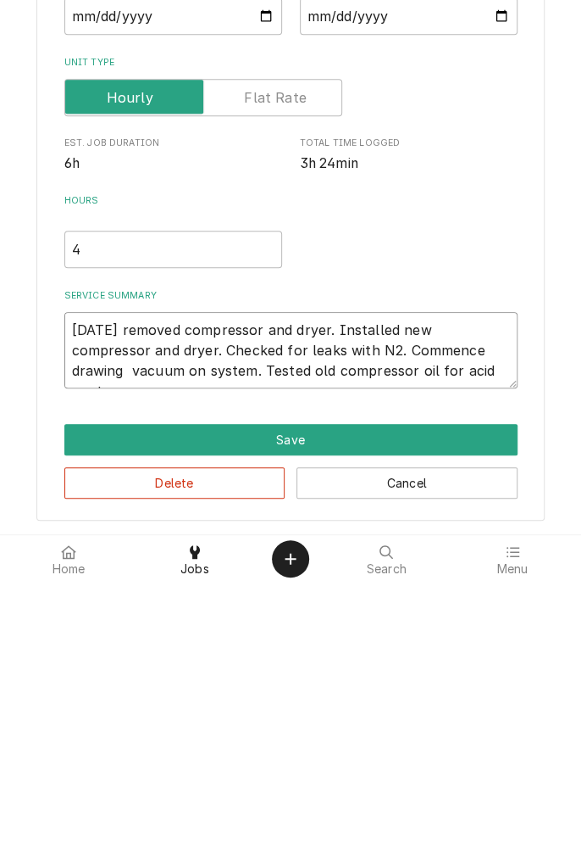
type textarea "9/9/25 removed compressor and dryer. Installed new compressor and dryer. Checke…"
type textarea "x"
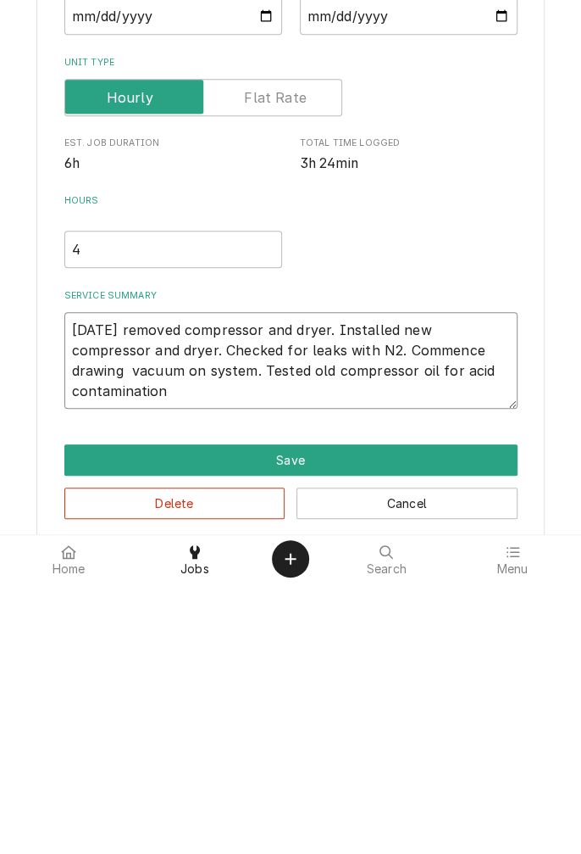
type textarea "9/9/25 removed compressor and dryer. Installed new compressor and dryer. Checke…"
type textarea "x"
type textarea "9/9/25 removed compressor and dryer. Installed new compressor and dryer. Checke…"
type textarea "x"
type textarea "9/9/25 removed compressor and dryer. Installed new compressor and dryer. Checke…"
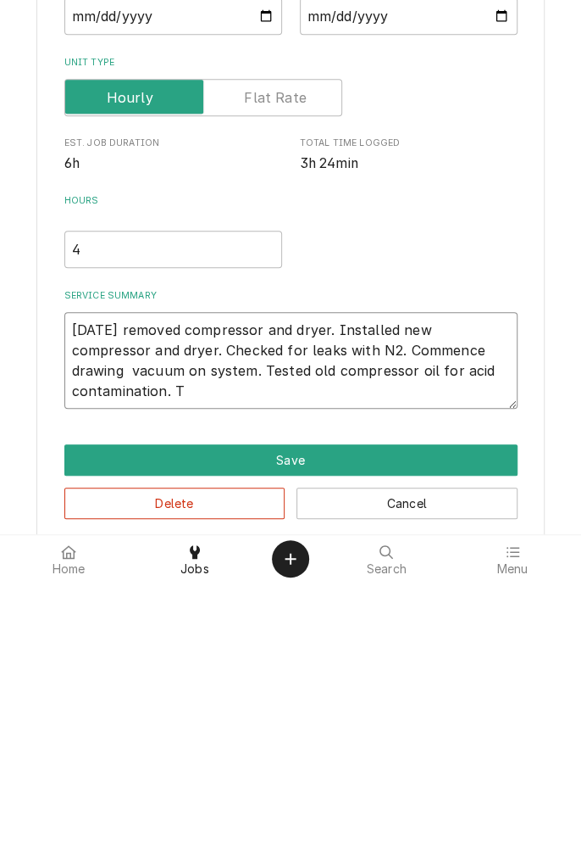
type textarea "x"
type textarea "9/9/25 removed compressor and dryer. Installed new compressor and dryer. Checke…"
type textarea "x"
type textarea "9/9/25 removed compressor and dryer. Installed new compressor and dryer. Checke…"
type textarea "x"
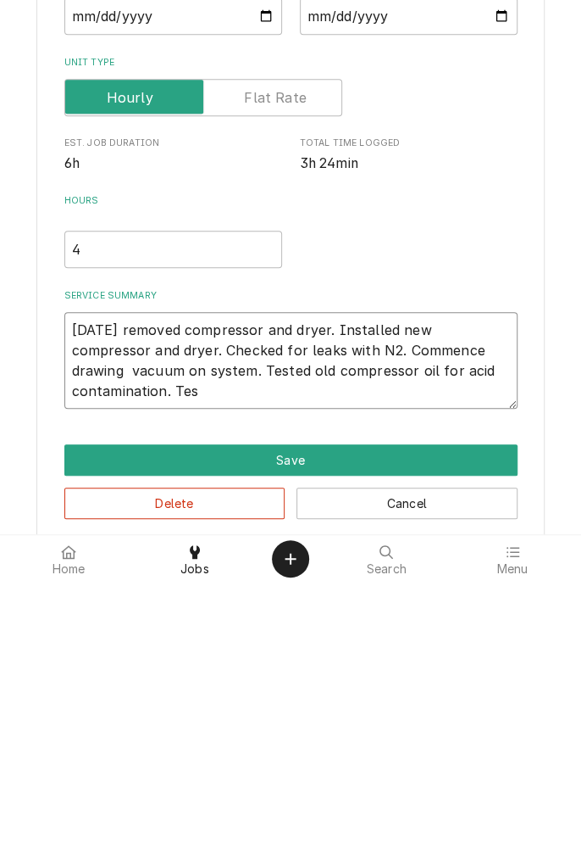
type textarea "9/9/25 removed compressor and dryer. Installed new compressor and dryer. Checke…"
type textarea "x"
type textarea "9/9/25 removed compressor and dryer. Installed new compressor and dryer. Checke…"
type textarea "x"
type textarea "9/9/25 removed compressor and dryer. Installed new compressor and dryer. Checke…"
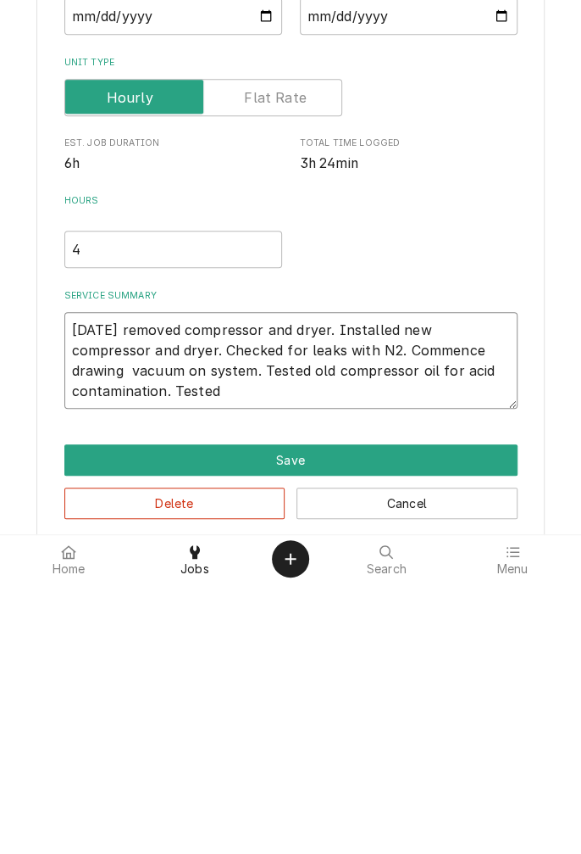
type textarea "x"
type textarea "9/9/25 removed compressor and dryer. Installed new compressor and dryer. Checke…"
type textarea "x"
type textarea "9/9/25 removed compressor and dryer. Installed new compressor and dryer. Checke…"
type textarea "x"
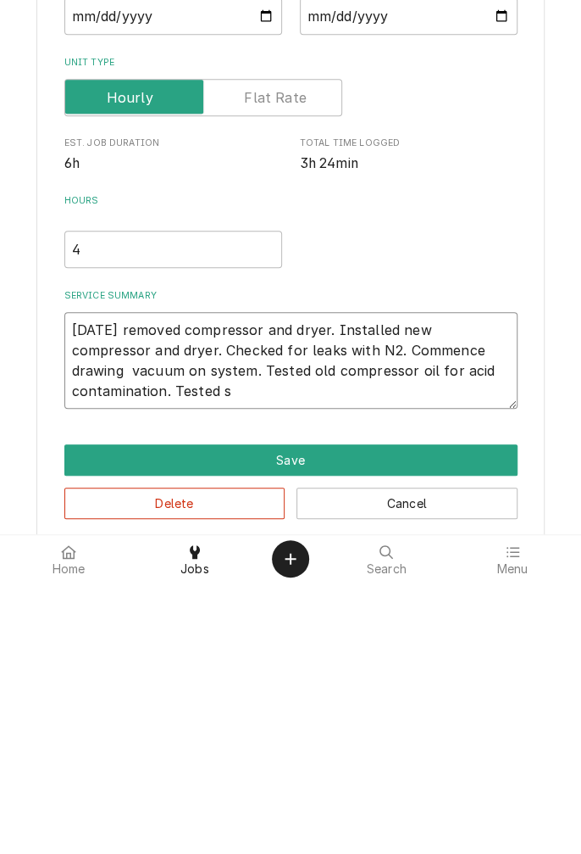
type textarea "9/9/25 removed compressor and dryer. Installed new compressor and dryer. Checke…"
type textarea "x"
type textarea "9/9/25 removed compressor and dryer. Installed new compressor and dryer. Checke…"
type textarea "x"
type textarea "9/9/25 removed compressor and dryer. Installed new compressor and dryer. Checke…"
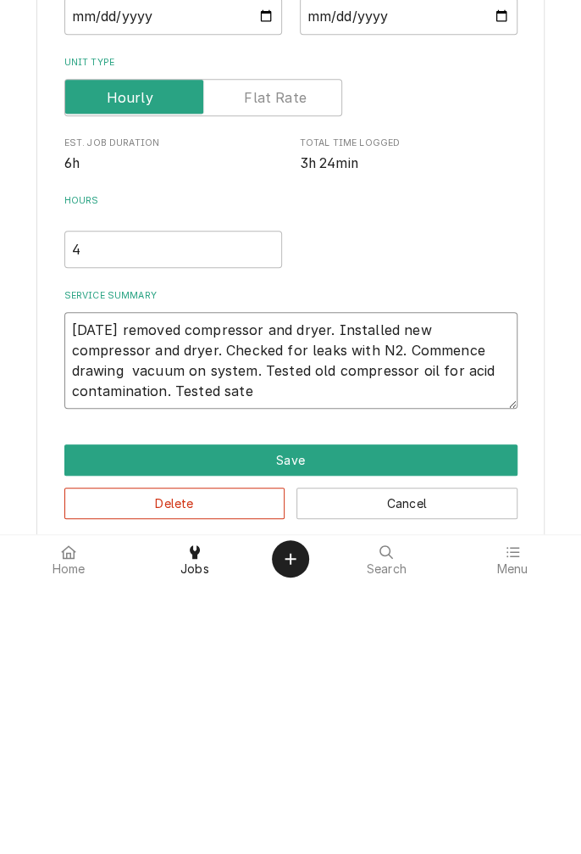
type textarea "x"
type textarea "9/9/25 removed compressor and dryer. Installed new compressor and dryer. Checke…"
type textarea "x"
type textarea "9/9/25 removed compressor and dryer. Installed new compressor and dryer. Checke…"
type textarea "x"
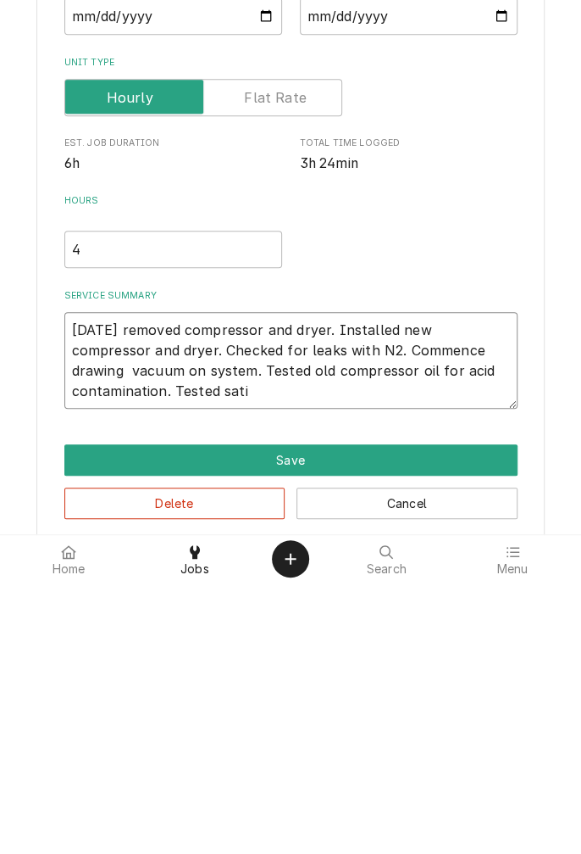
type textarea "9/9/25 removed compressor and dryer. Installed new compressor and dryer. Checke…"
type textarea "x"
type textarea "9/9/25 removed compressor and dryer. Installed new compressor and dryer. Checke…"
type textarea "x"
type textarea "9/9/25 removed compressor and dryer. Installed new compressor and dryer. Checke…"
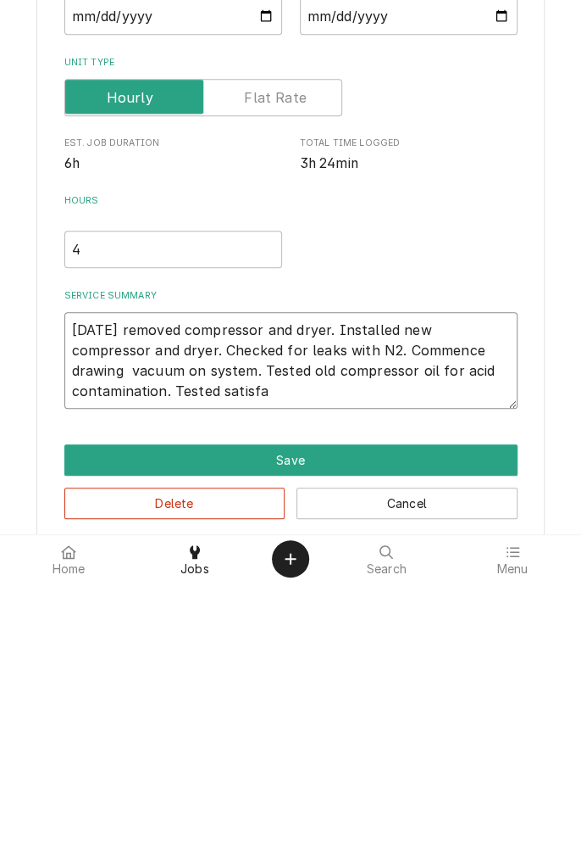
type textarea "x"
type textarea "9/9/25 removed compressor and dryer. Installed new compressor and dryer. Checke…"
type textarea "x"
type textarea "9/9/25 removed compressor and dryer. Installed new compressor and dryer. Checke…"
type textarea "x"
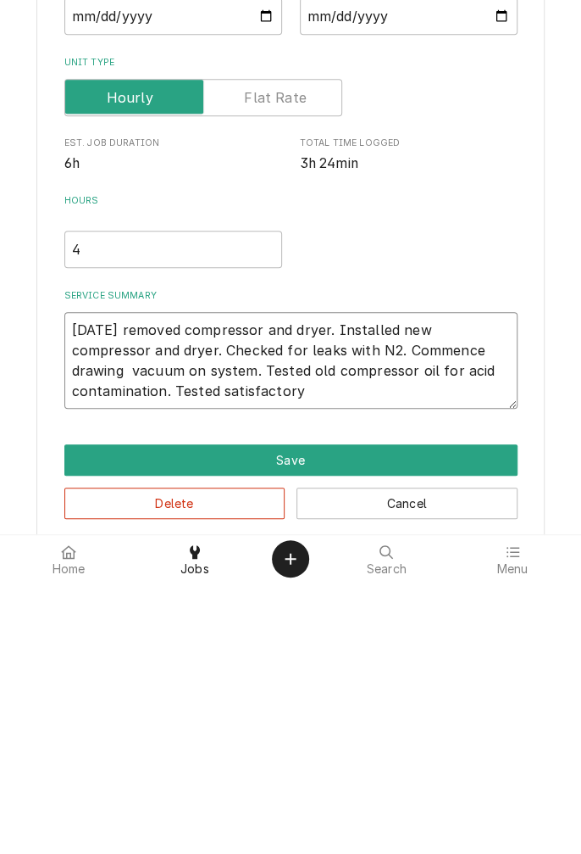
type textarea "9/9/25 removed compressor and dryer. Installed new compressor and dryer. Checke…"
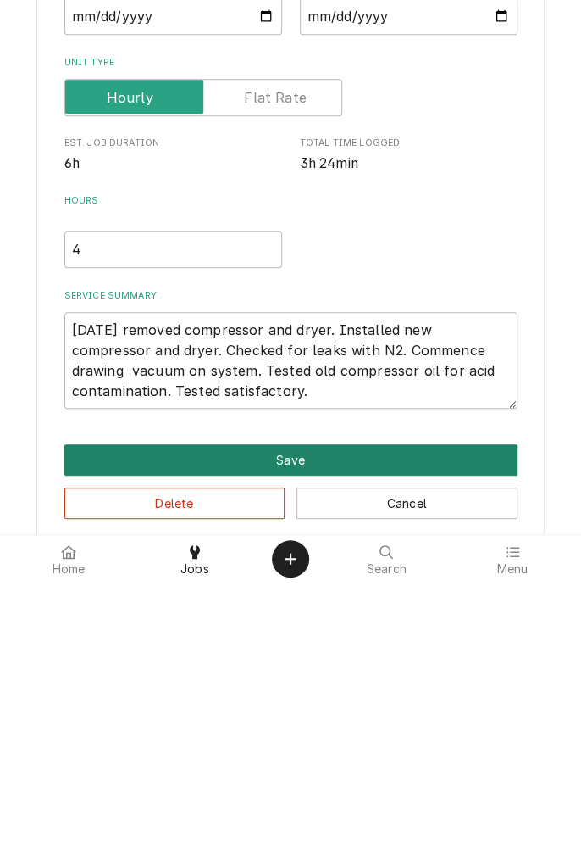
click at [318, 733] on button "Save" at bounding box center [290, 730] width 453 height 31
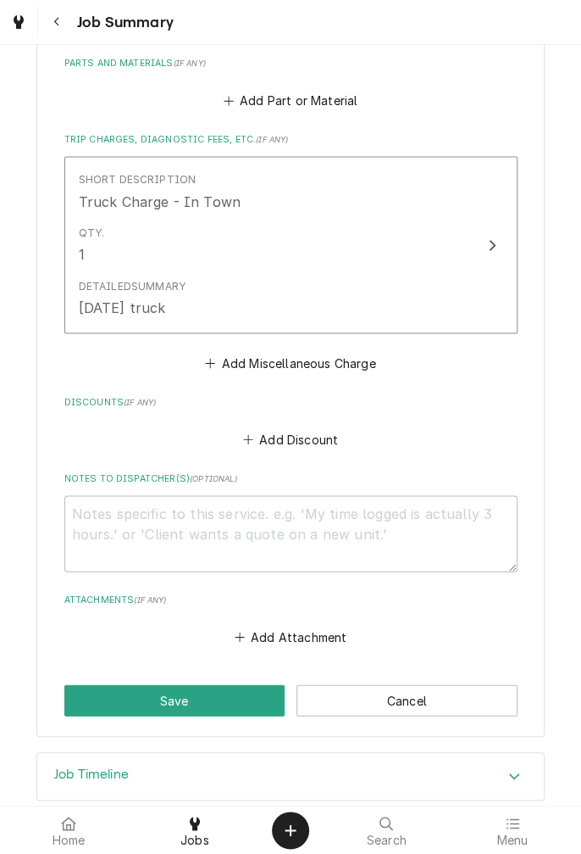
scroll to position [798, 0]
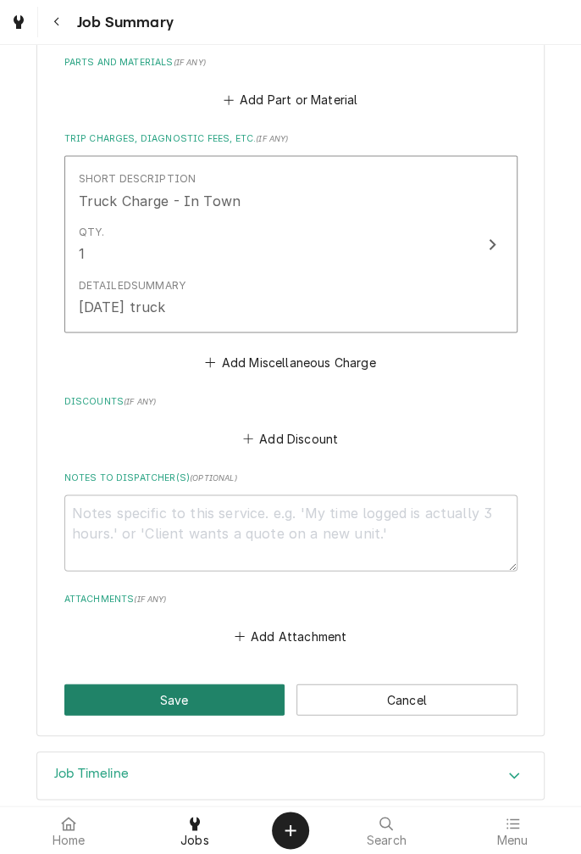
click at [197, 683] on button "Save" at bounding box center [174, 698] width 221 height 31
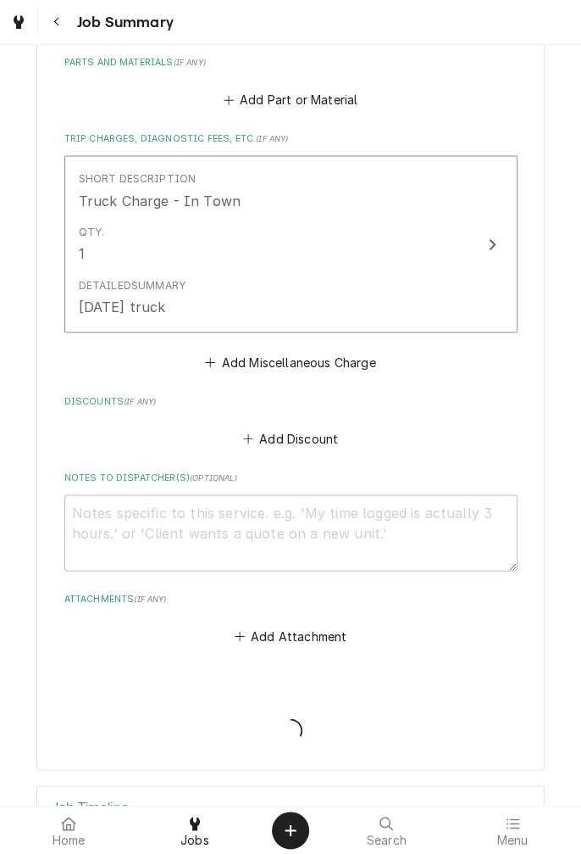
type textarea "x"
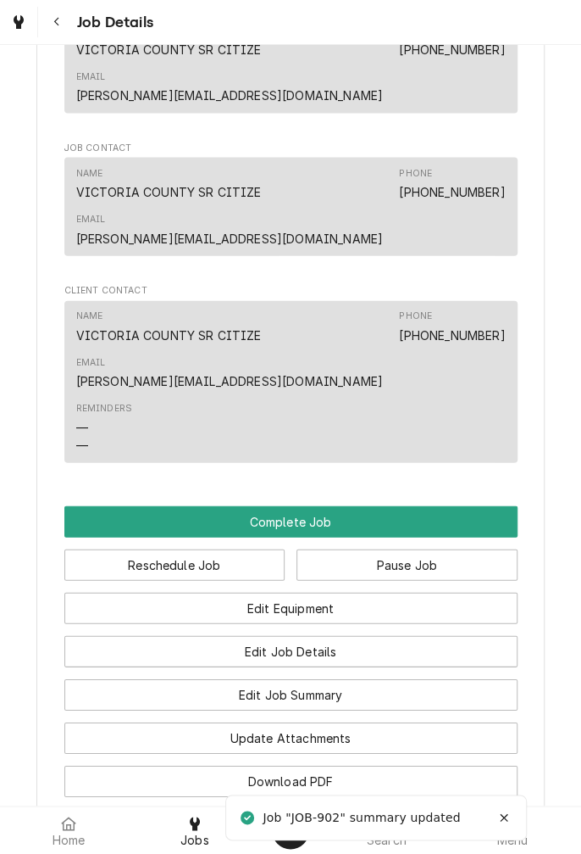
scroll to position [1165, 0]
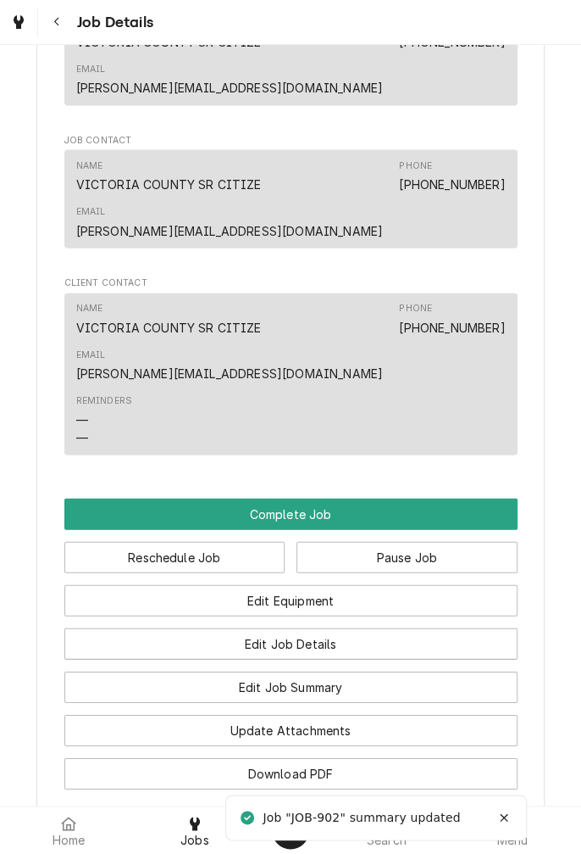
click at [416, 542] on button "Pause Job" at bounding box center [407, 557] width 221 height 31
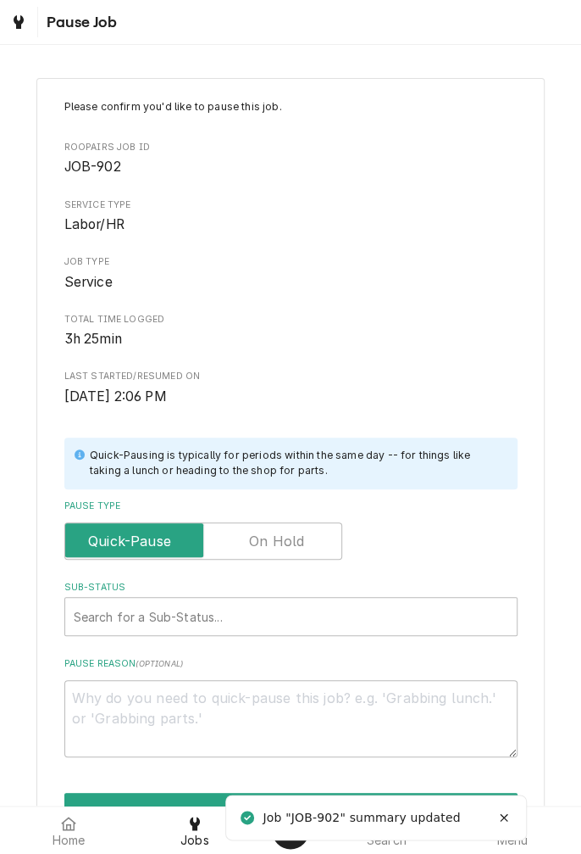
click at [303, 547] on label "Pause Type" at bounding box center [203, 540] width 278 height 37
click at [303, 547] on input "Pause Type" at bounding box center [203, 540] width 263 height 37
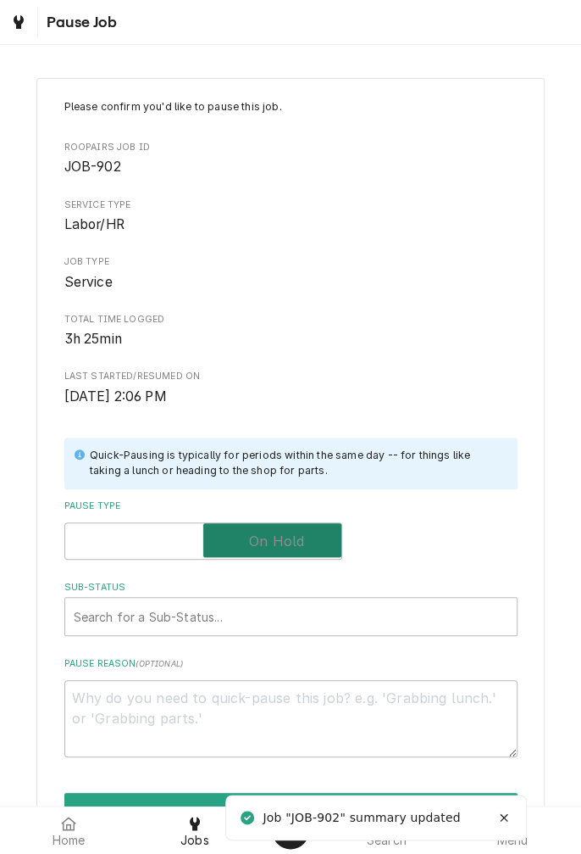
checkbox input "true"
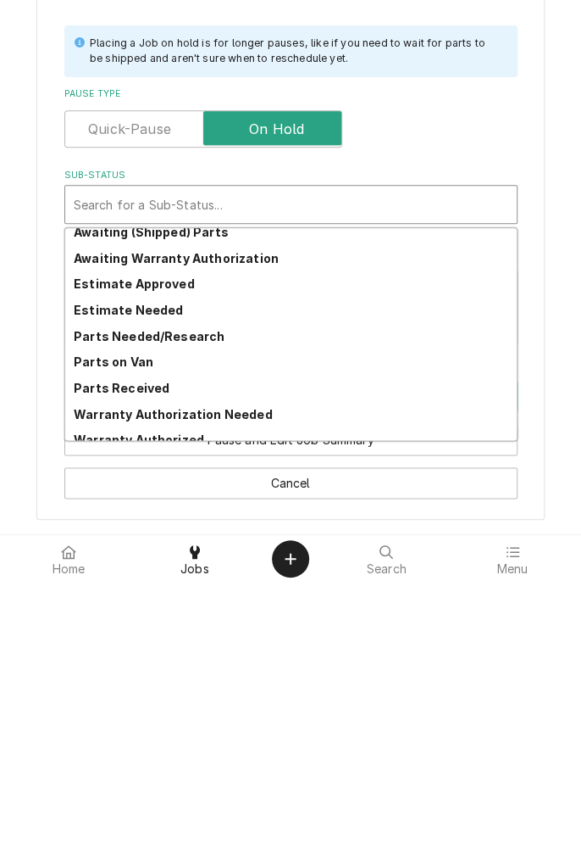
scroll to position [125, 0]
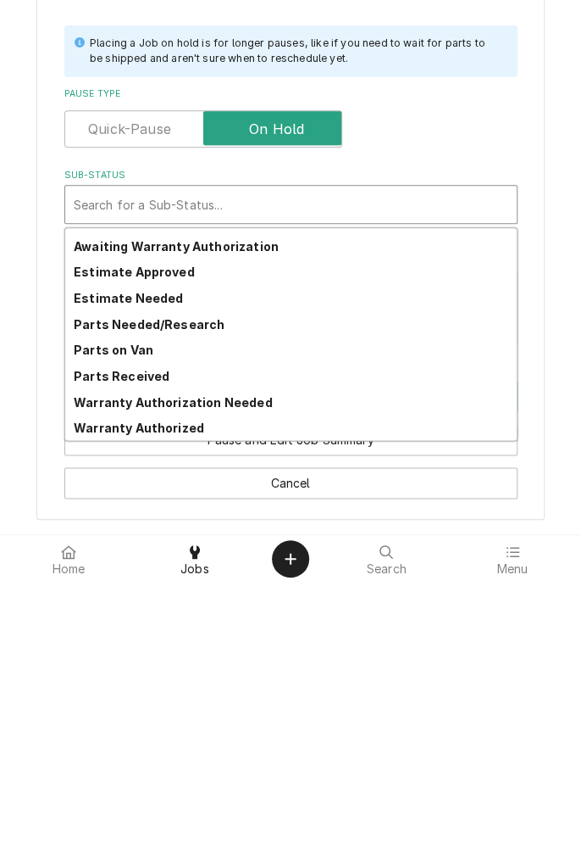
click at [203, 609] on div "Parts on Van" at bounding box center [291, 621] width 452 height 26
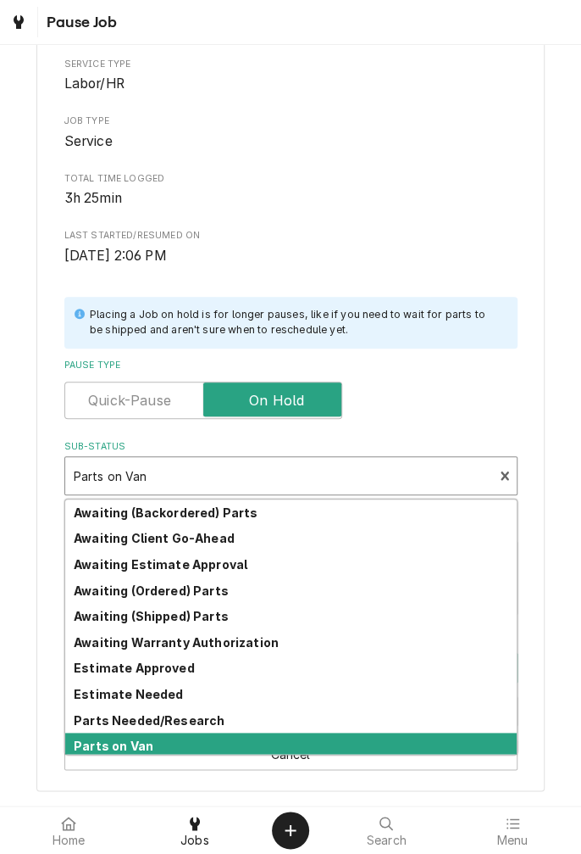
scroll to position [14, 0]
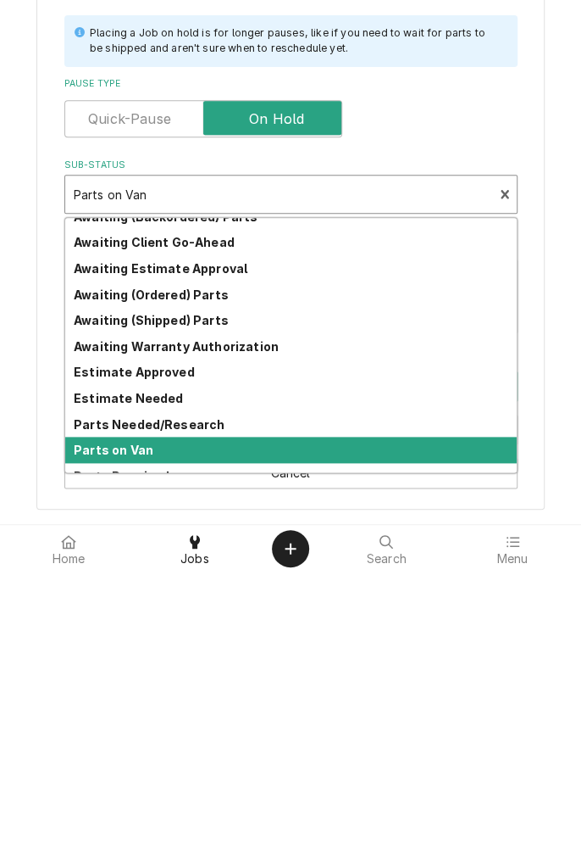
click at [195, 705] on strong "Parts Needed/Research" at bounding box center [149, 705] width 151 height 14
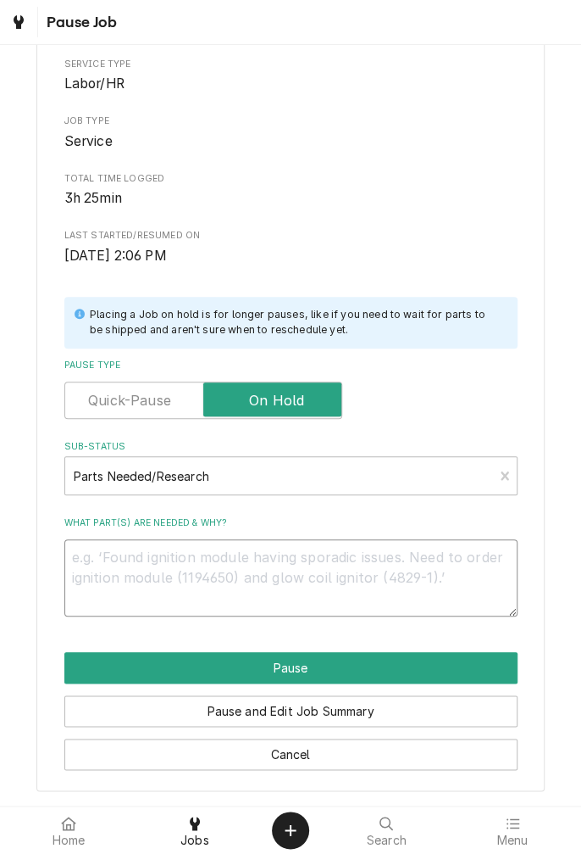
click at [279, 555] on textarea "What part(s) are needed & why?" at bounding box center [290, 577] width 453 height 76
type textarea "x"
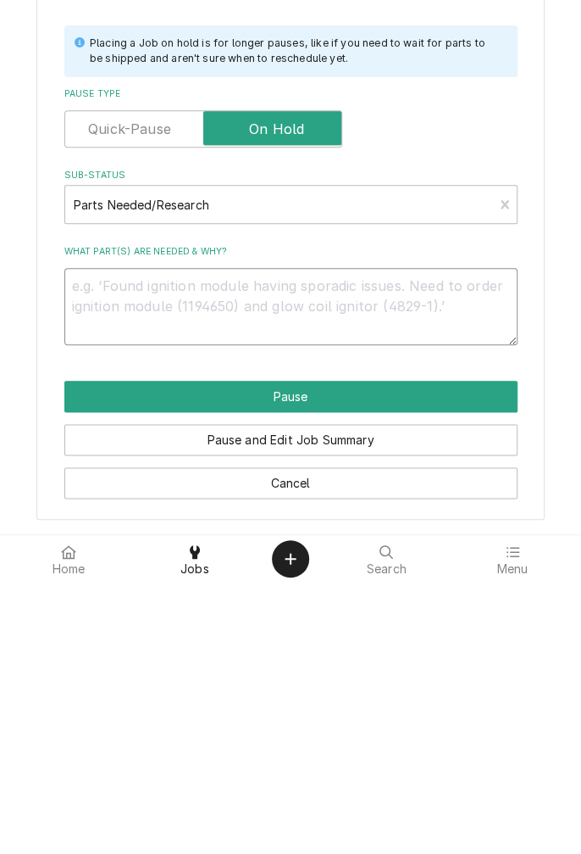
type textarea "T"
type textarea "x"
type textarea "Te"
type textarea "x"
type textarea "Tes"
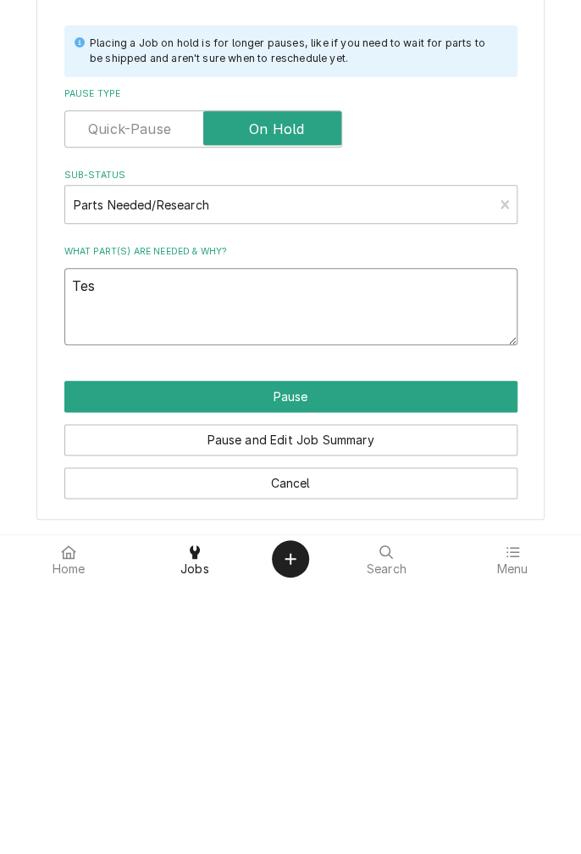
type textarea "x"
type textarea "Test"
type textarea "x"
type textarea "Testi"
type textarea "x"
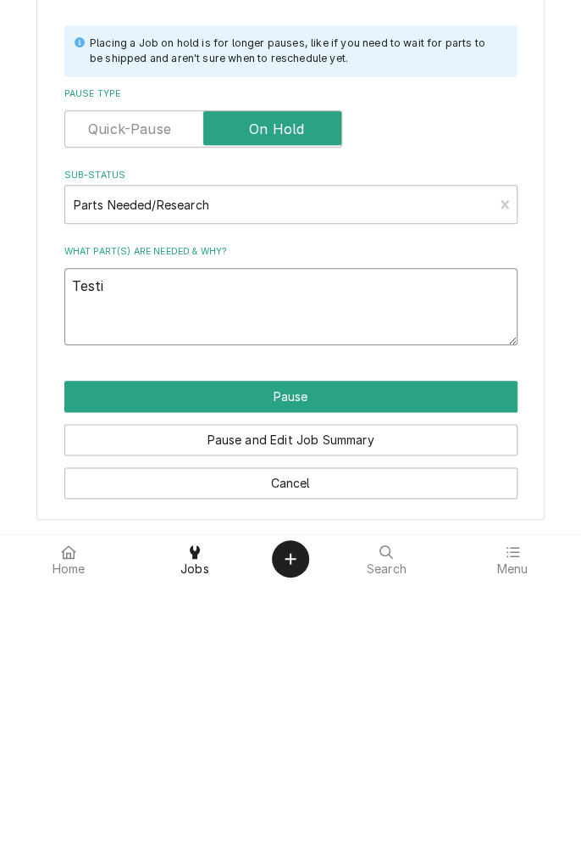
type textarea "Testin"
type textarea "x"
type textarea "Testing"
type textarea "x"
type textarea "Testing"
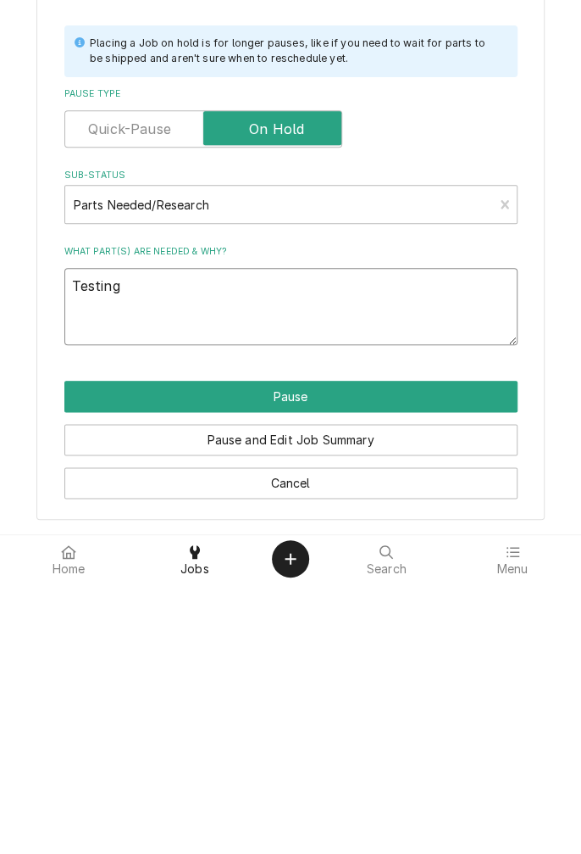
type textarea "x"
type textarea "Testing v"
type textarea "x"
type textarea "Testing va"
type textarea "x"
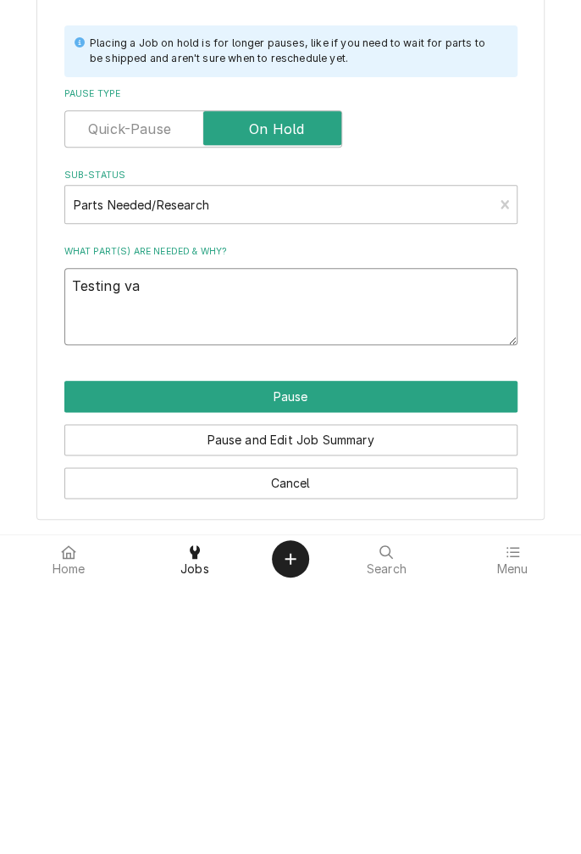
type textarea "Testing vac"
type textarea "x"
type textarea "Testing vacuum"
type textarea "x"
type textarea "Testing vacuum o"
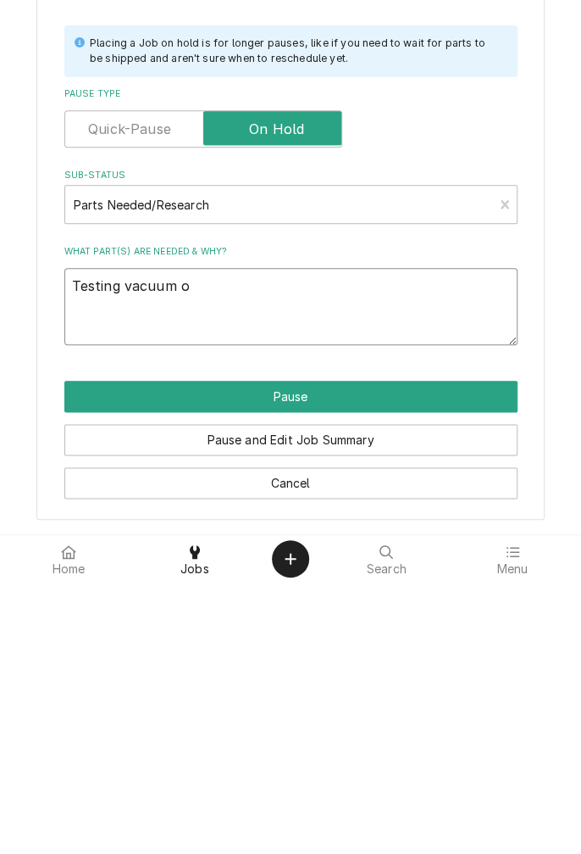
type textarea "x"
type textarea "Testing vacuum on"
type textarea "x"
type textarea "Testing vacuum on"
type textarea "x"
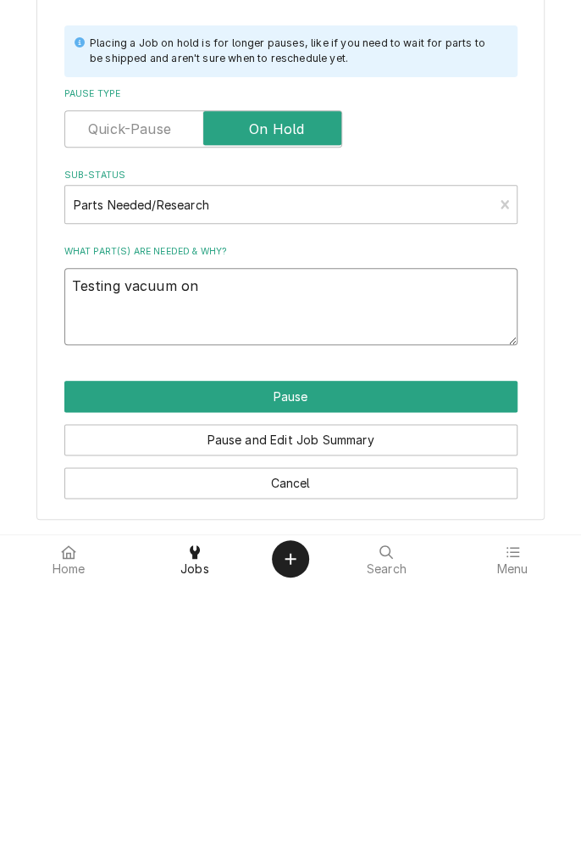
type textarea "Testing vacuum on s"
type textarea "x"
type textarea "Testing vacuum on sy"
type textarea "x"
type textarea "Testing vacuum on sys"
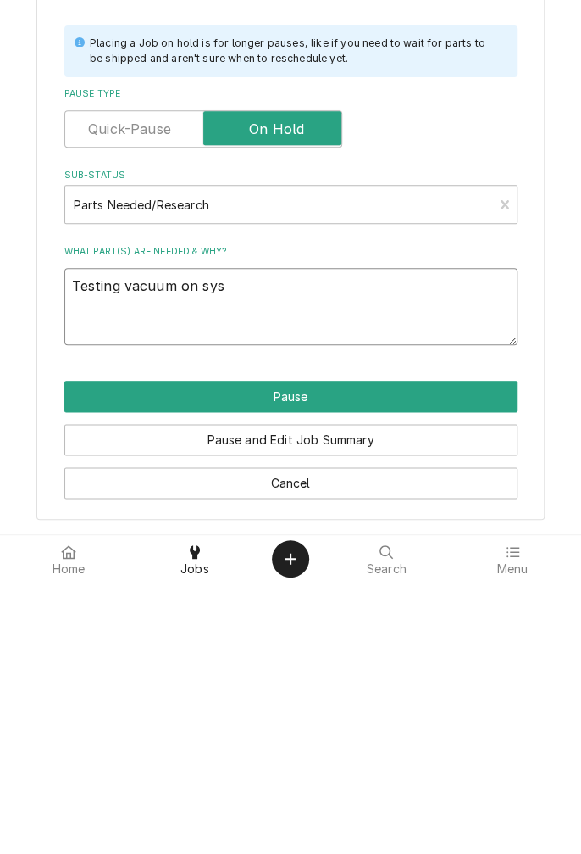
type textarea "x"
type textarea "Testing vacuum on syst"
type textarea "x"
type textarea "Testing vacuum on syste"
type textarea "x"
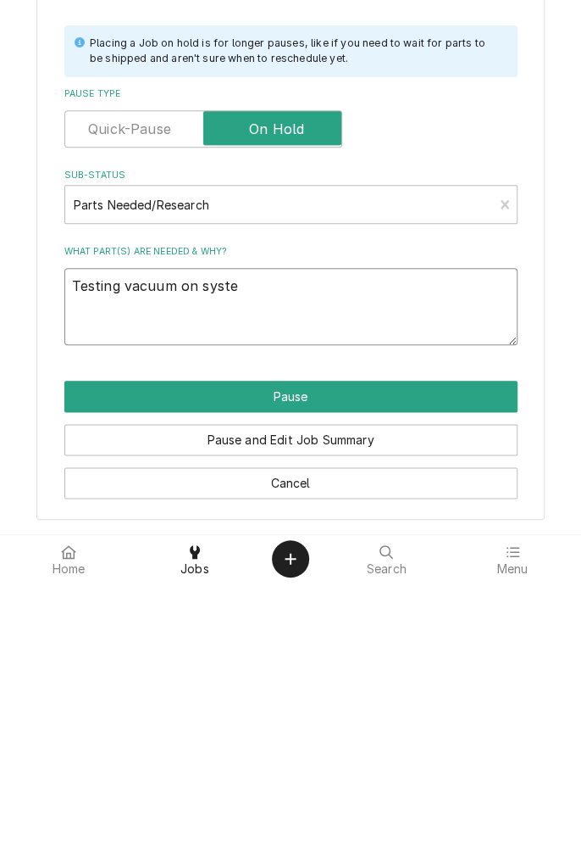
type textarea "Testing vacuum on system"
type textarea "x"
type textarea "Testing vacuum on system"
type textarea "x"
type textarea "Testing vacuum on system"
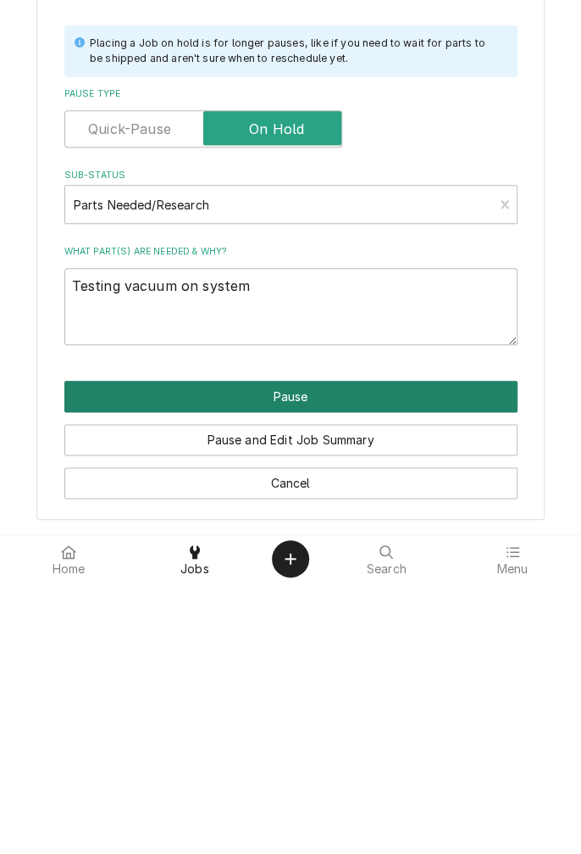
click at [370, 671] on button "Pause" at bounding box center [290, 667] width 453 height 31
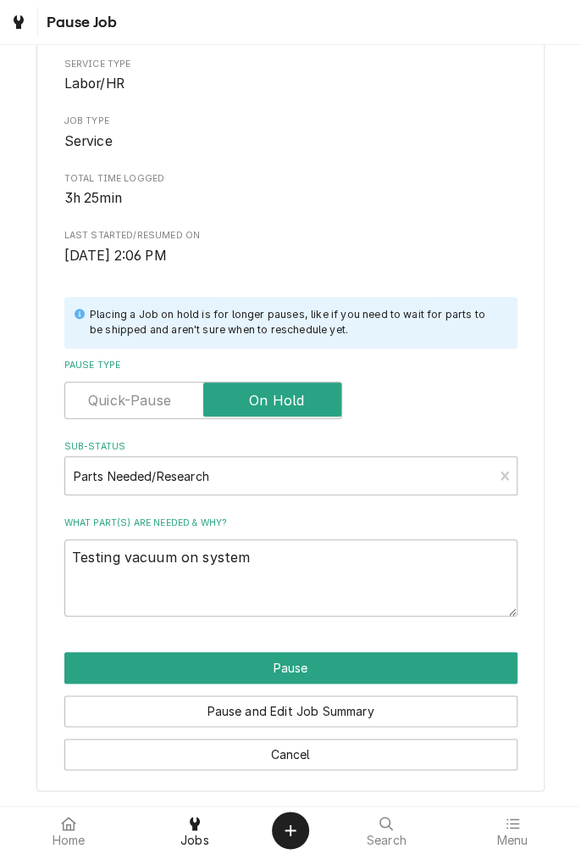
type textarea "x"
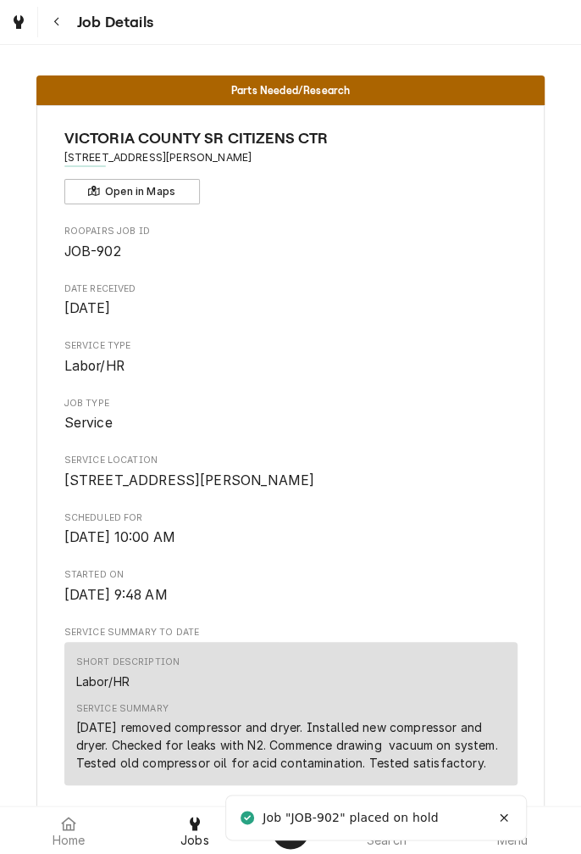
click at [58, 36] on button "Navigate back" at bounding box center [57, 22] width 31 height 31
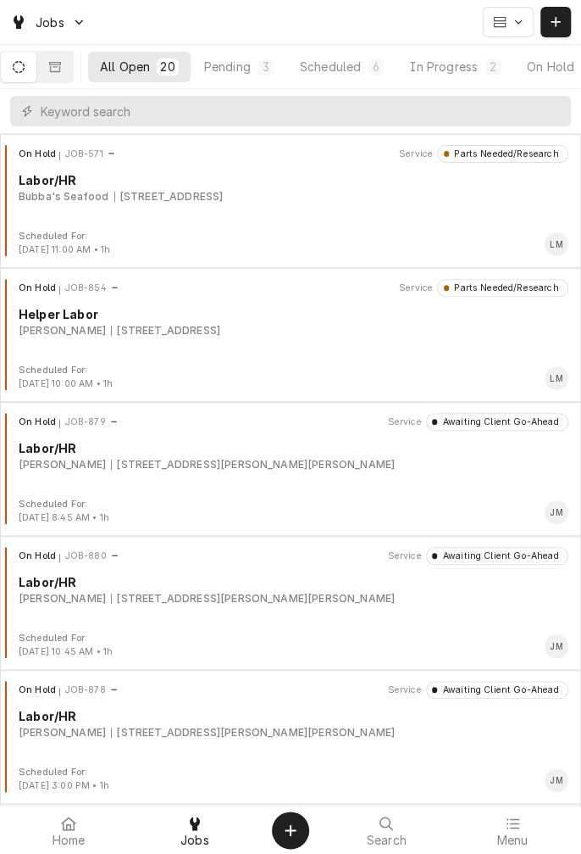
click at [466, 71] on div "In Progress" at bounding box center [444, 67] width 68 height 18
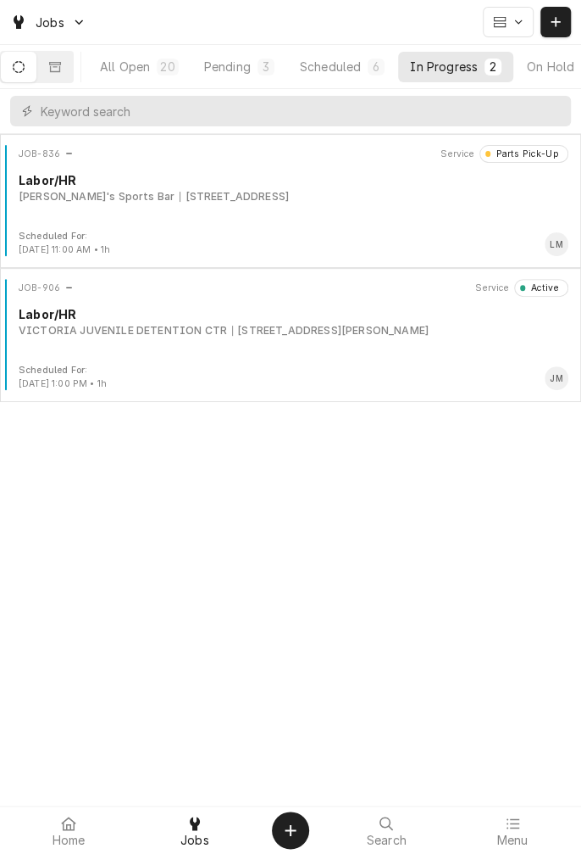
click at [276, 202] on div "[STREET_ADDRESS]" at bounding box center [234, 196] width 109 height 15
